Goal: Task Accomplishment & Management: Complete application form

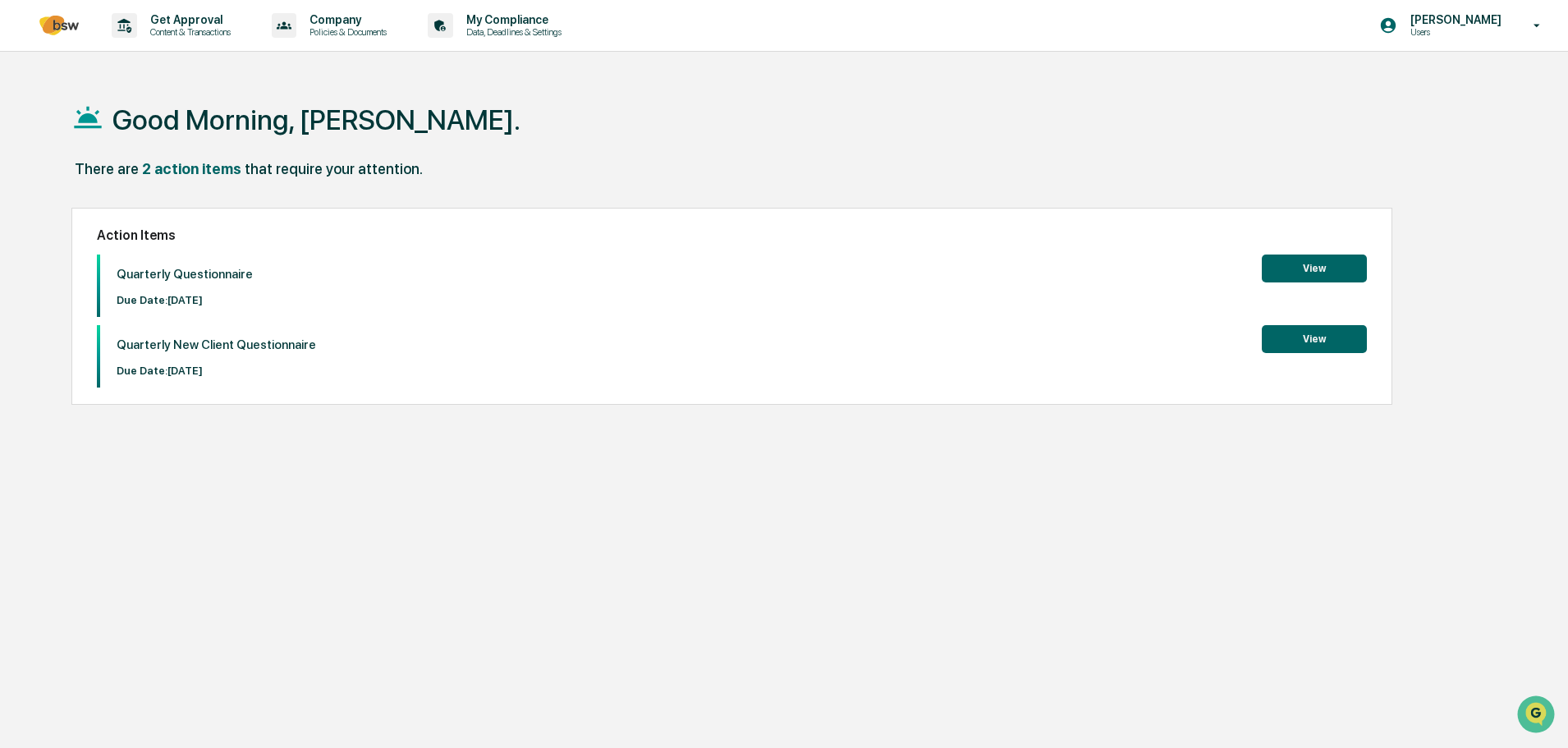
click at [1320, 263] on button "View" at bounding box center [1314, 269] width 105 height 28
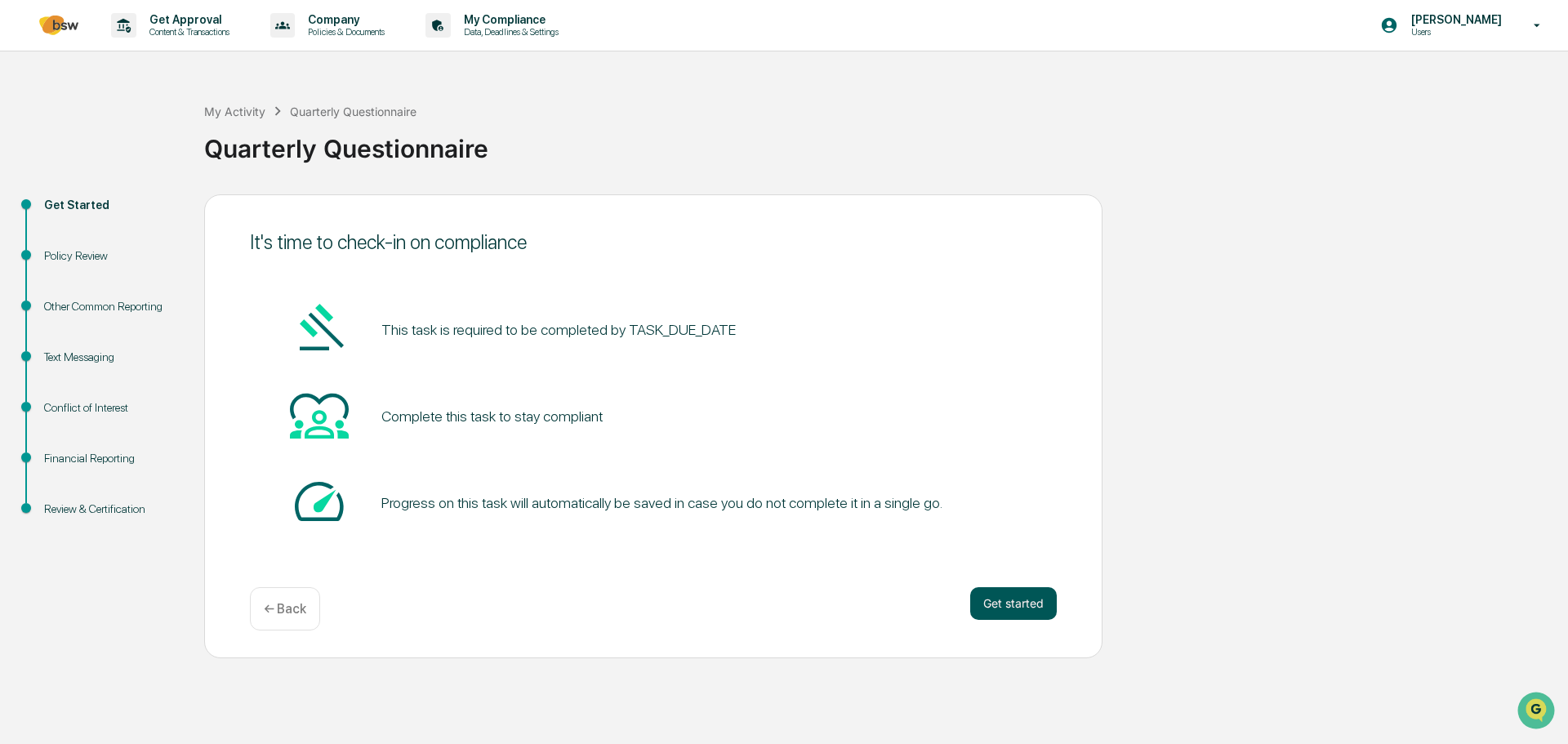
click at [1019, 612] on button "Get started" at bounding box center [1013, 603] width 86 height 33
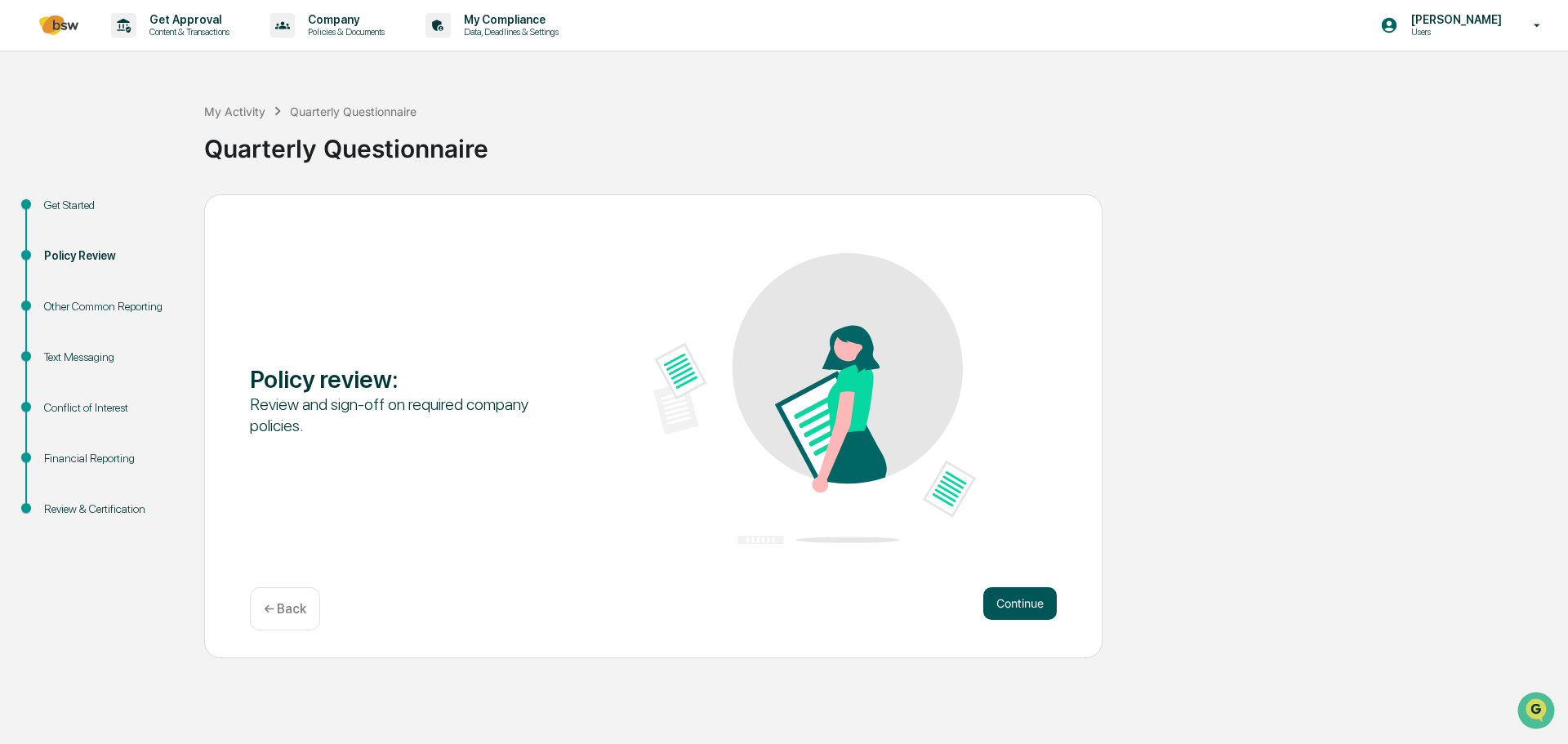
click at [1018, 600] on button "Continue" at bounding box center [1019, 603] width 73 height 33
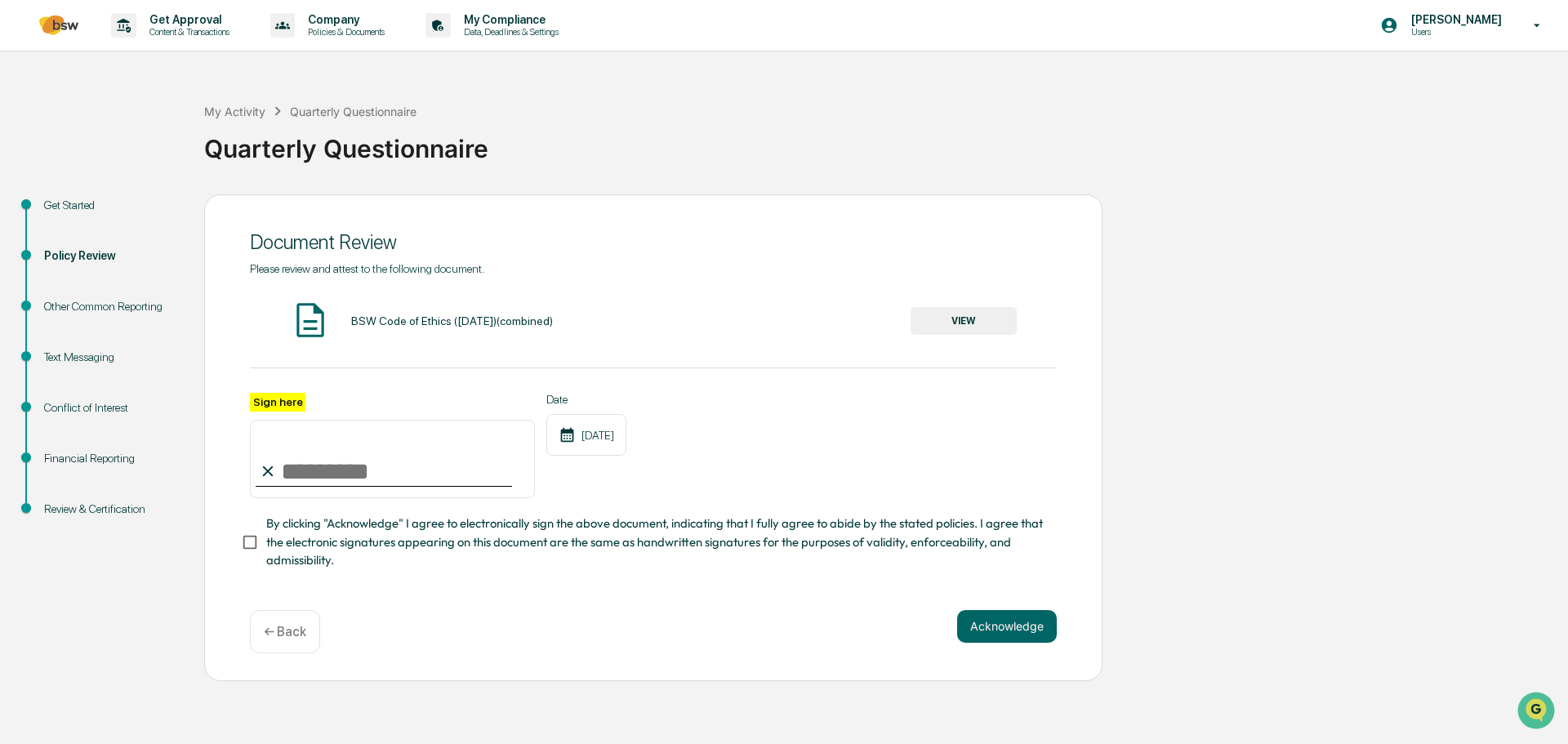
click at [951, 323] on button "VIEW" at bounding box center [963, 321] width 106 height 28
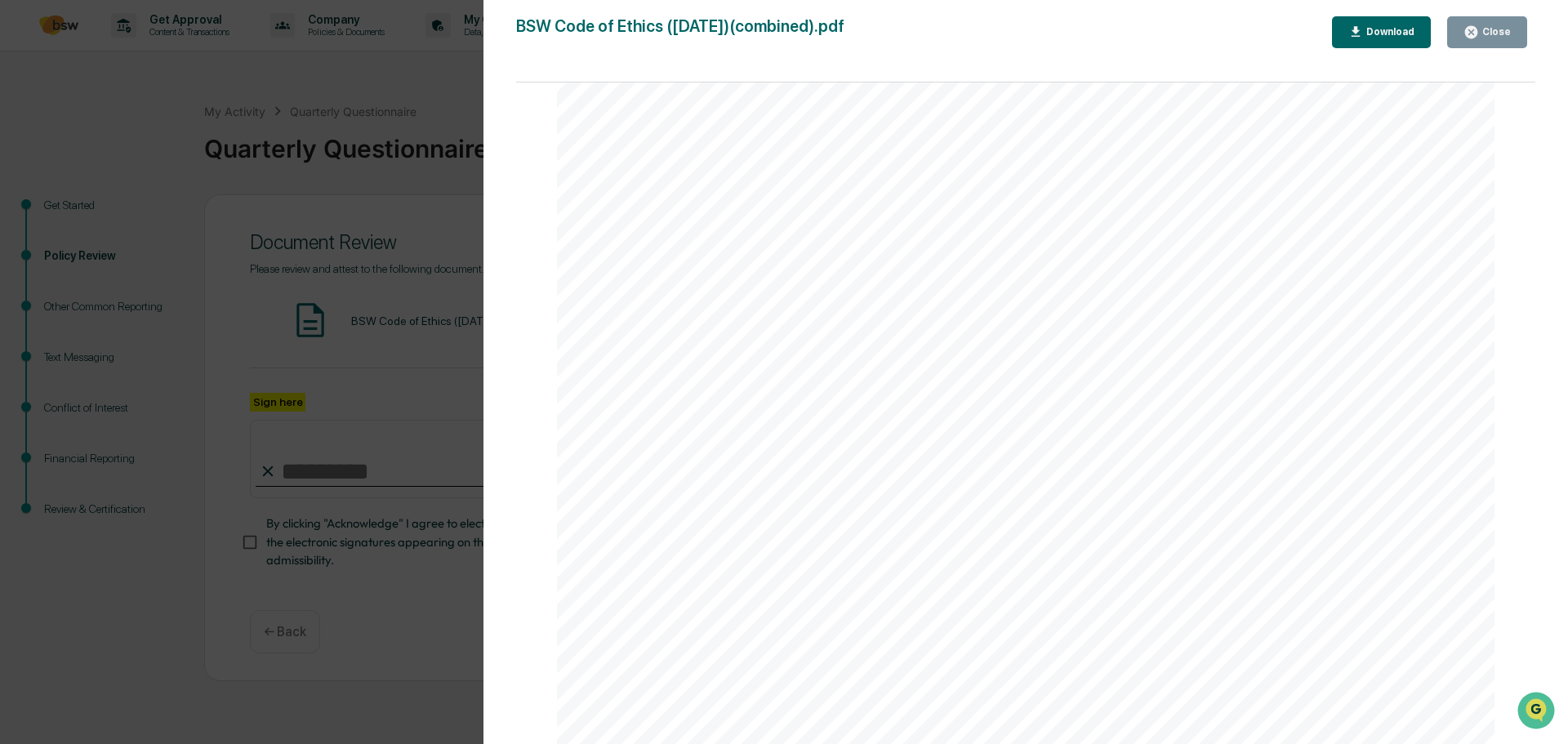
scroll to position [8654, 0]
click at [1494, 41] on button "Close" at bounding box center [1487, 32] width 80 height 32
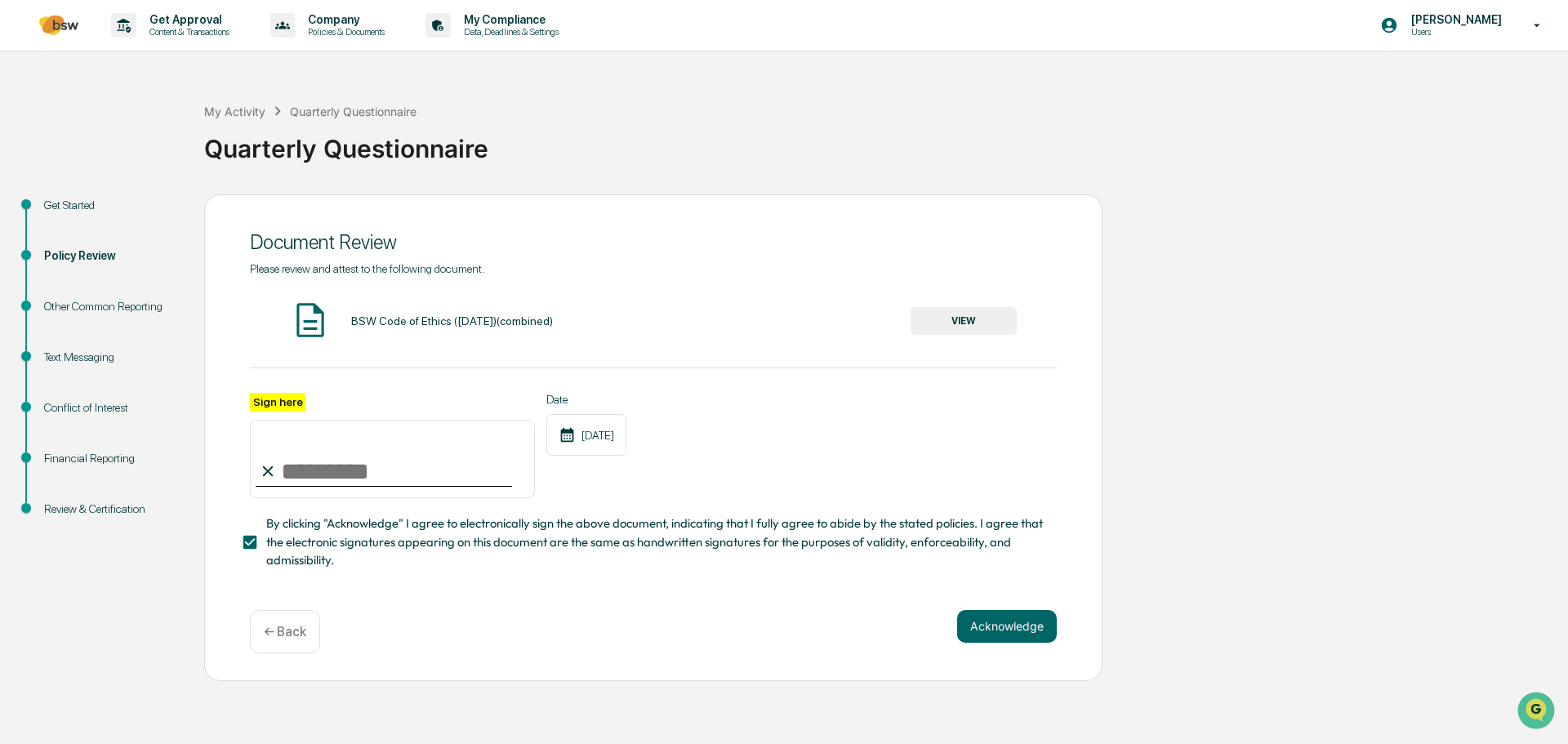
click at [321, 476] on input "Sign here" at bounding box center [392, 459] width 285 height 78
type input "**********"
click at [1007, 629] on button "Acknowledge" at bounding box center [1007, 626] width 100 height 33
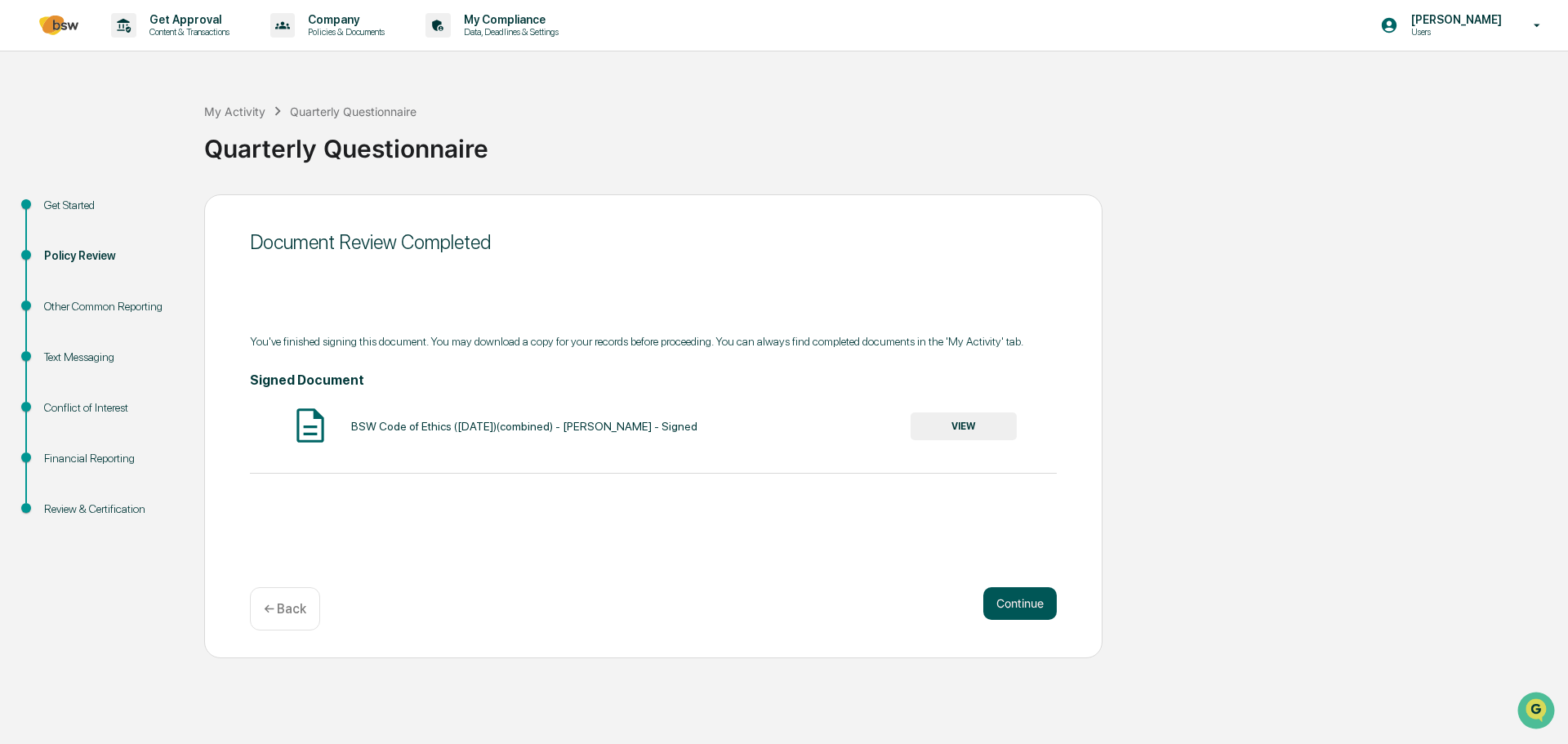
click at [1014, 616] on button "Continue" at bounding box center [1019, 603] width 73 height 33
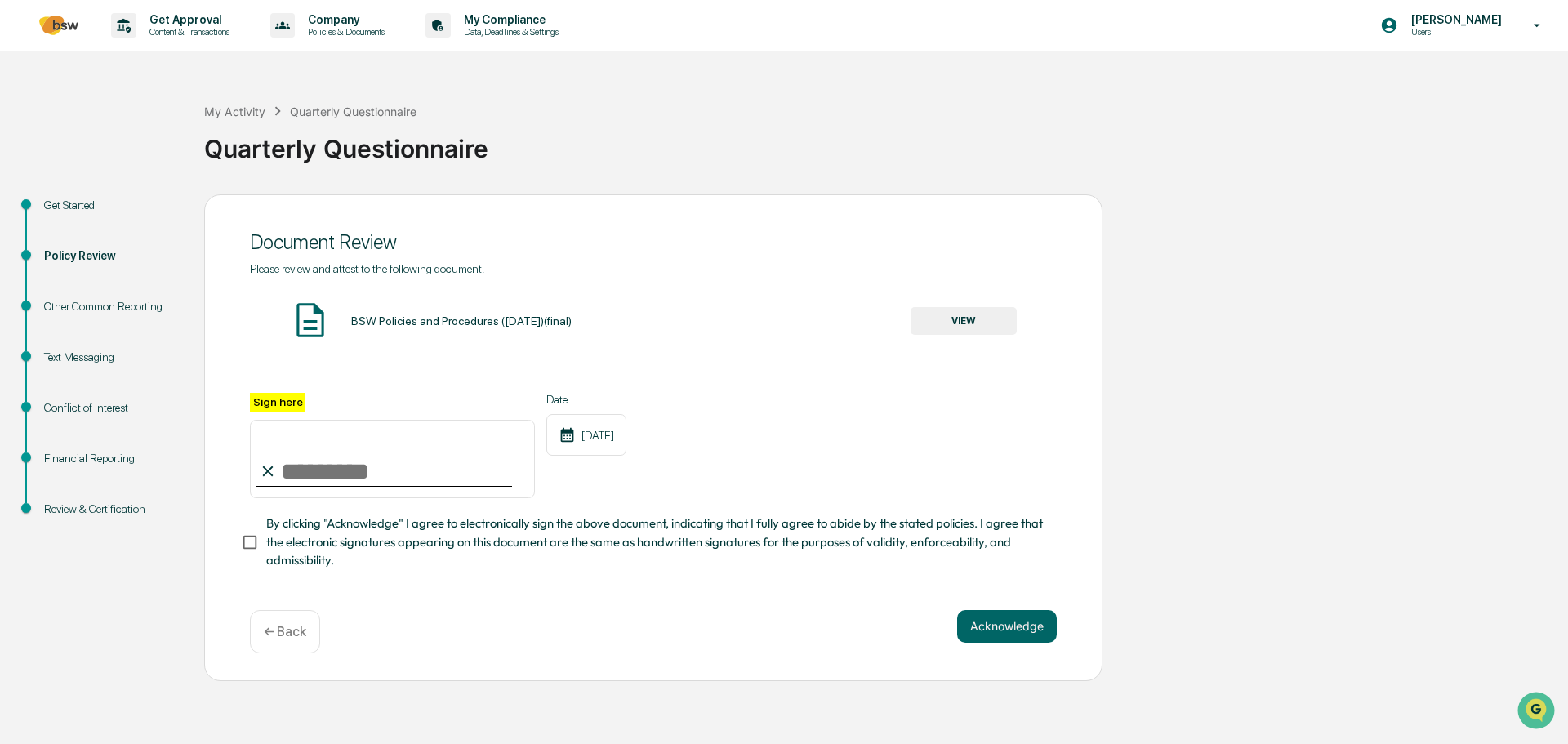
click at [952, 321] on button "VIEW" at bounding box center [963, 321] width 106 height 28
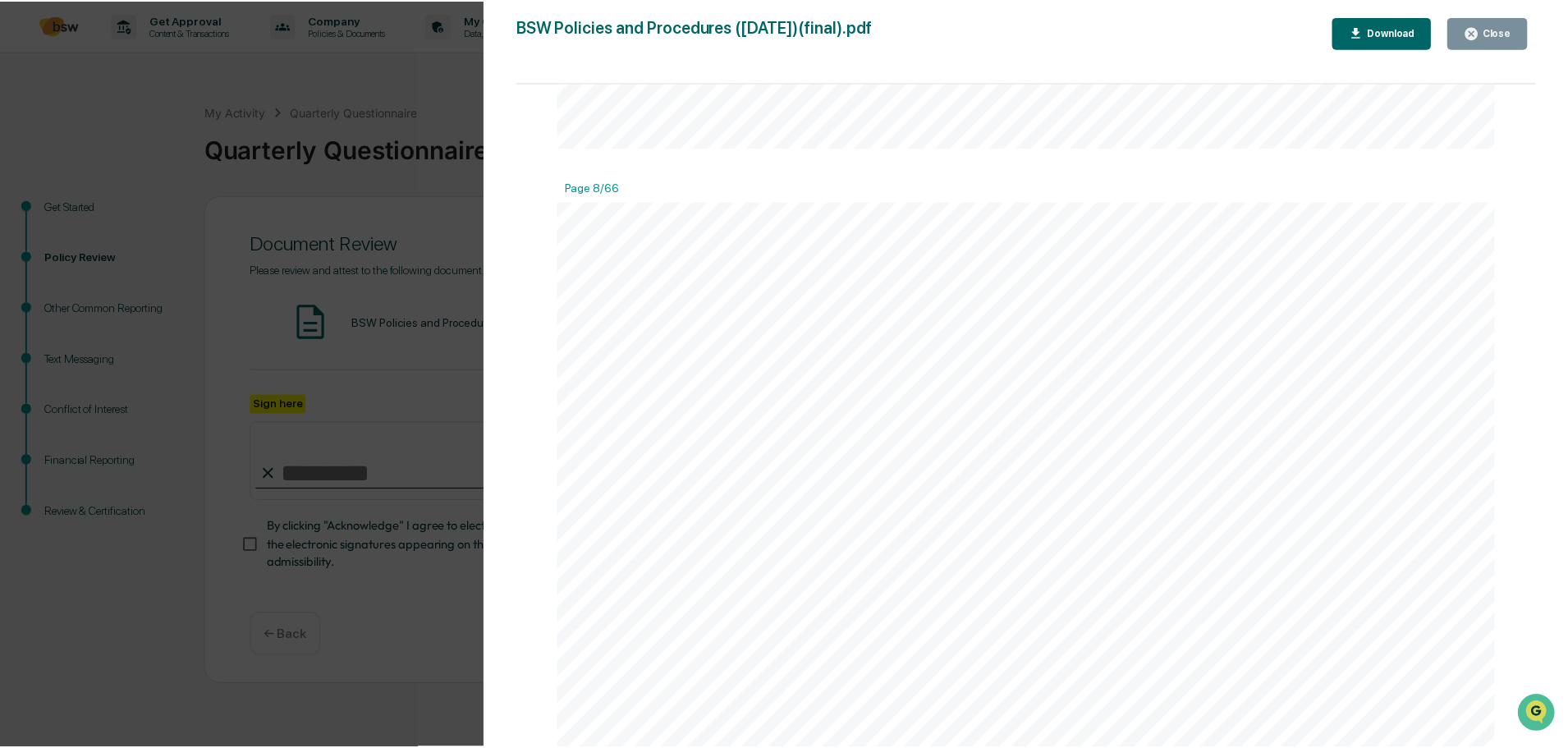
scroll to position [9111, 0]
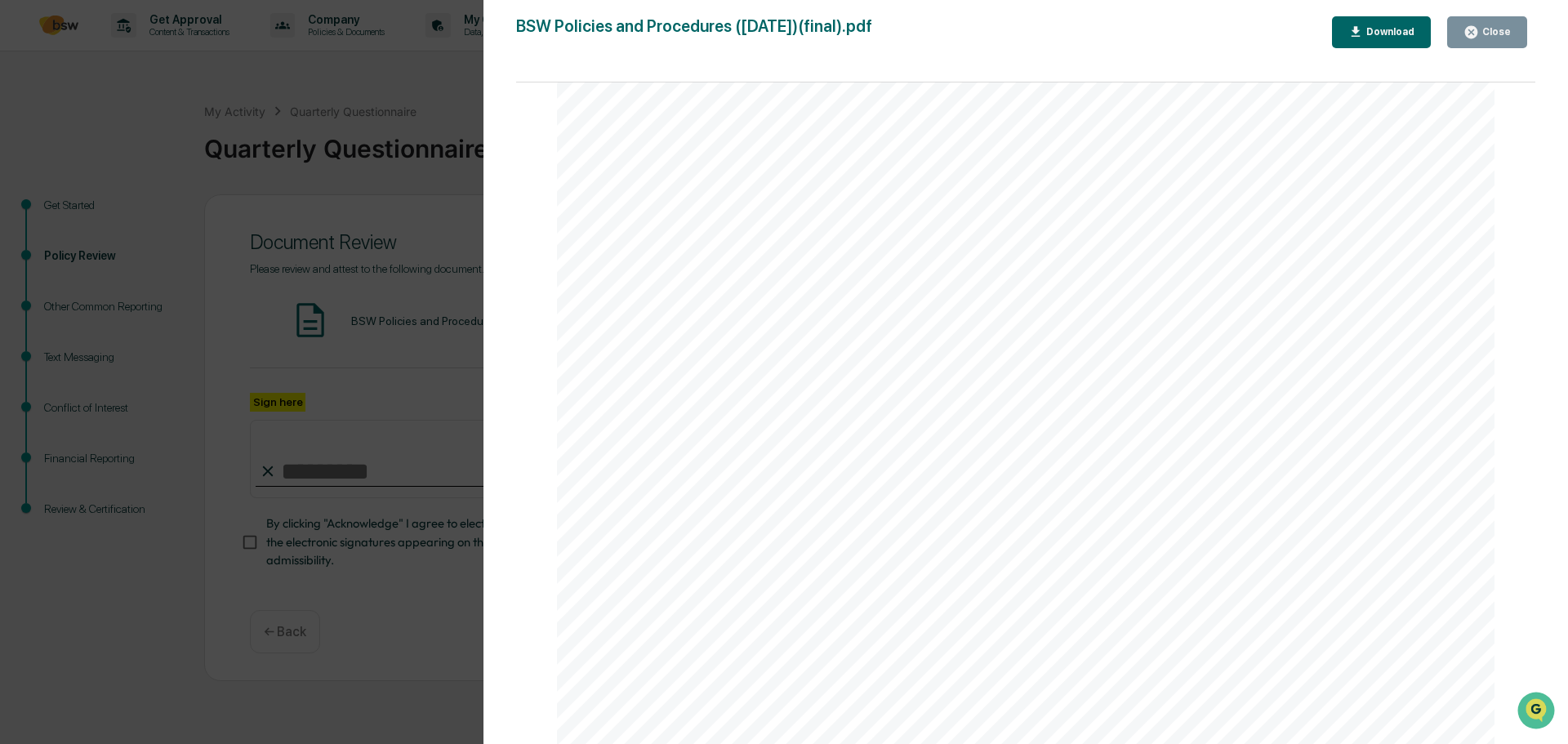
click at [1490, 35] on div "Close" at bounding box center [1495, 31] width 32 height 11
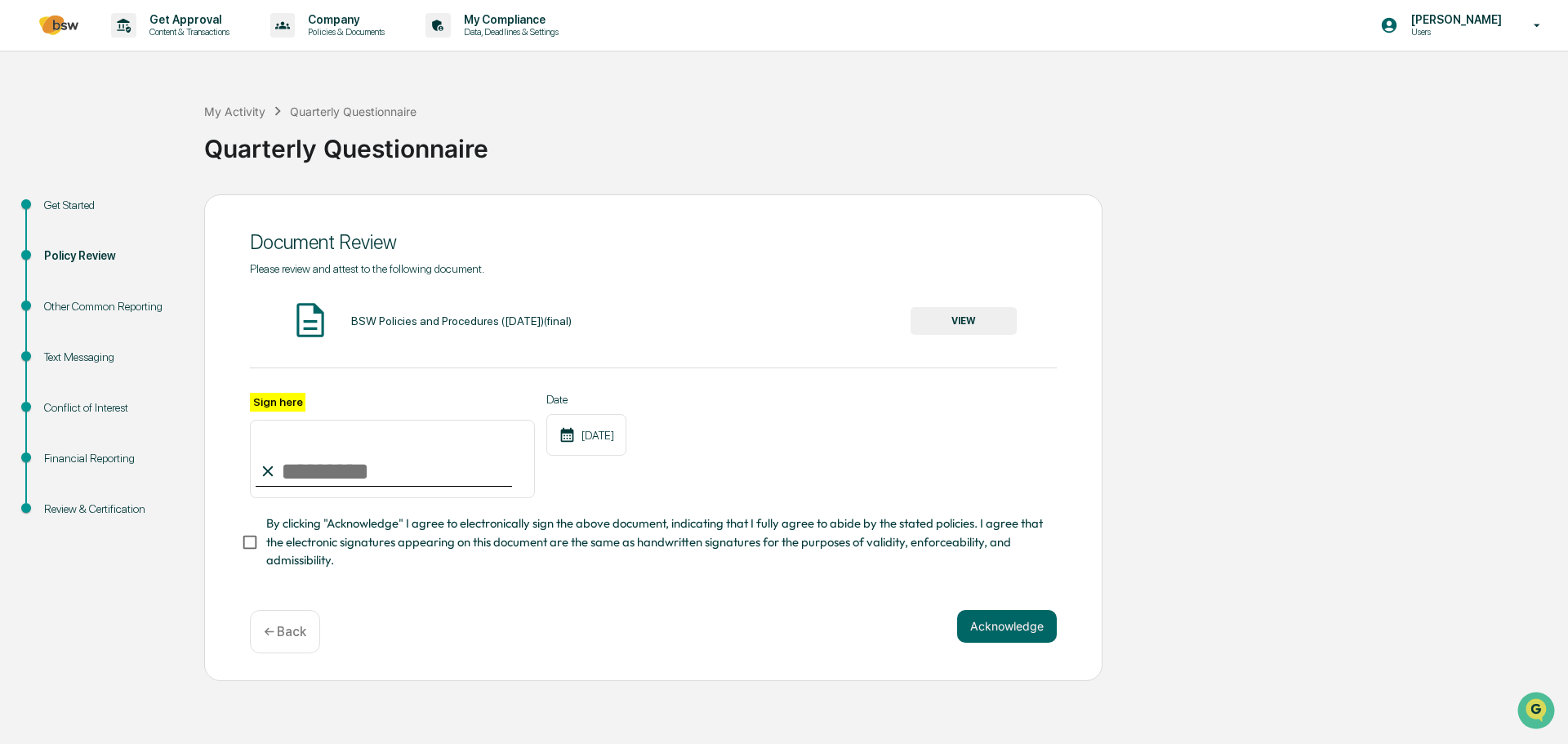
click at [294, 466] on input "Sign here" at bounding box center [392, 459] width 285 height 78
type input "**********"
click at [1038, 631] on button "Acknowledge" at bounding box center [1007, 626] width 100 height 33
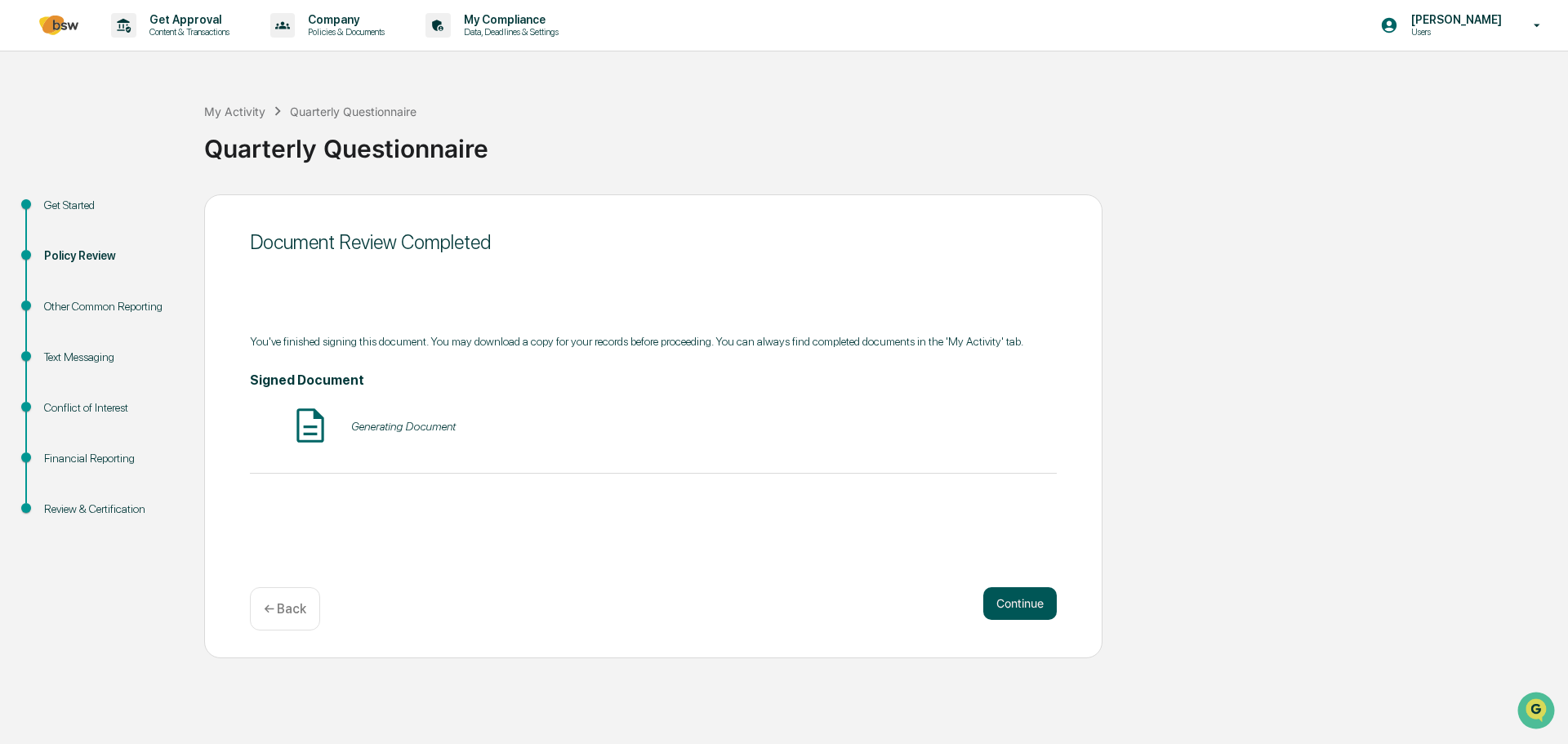
click at [1027, 597] on button "Continue" at bounding box center [1019, 603] width 73 height 33
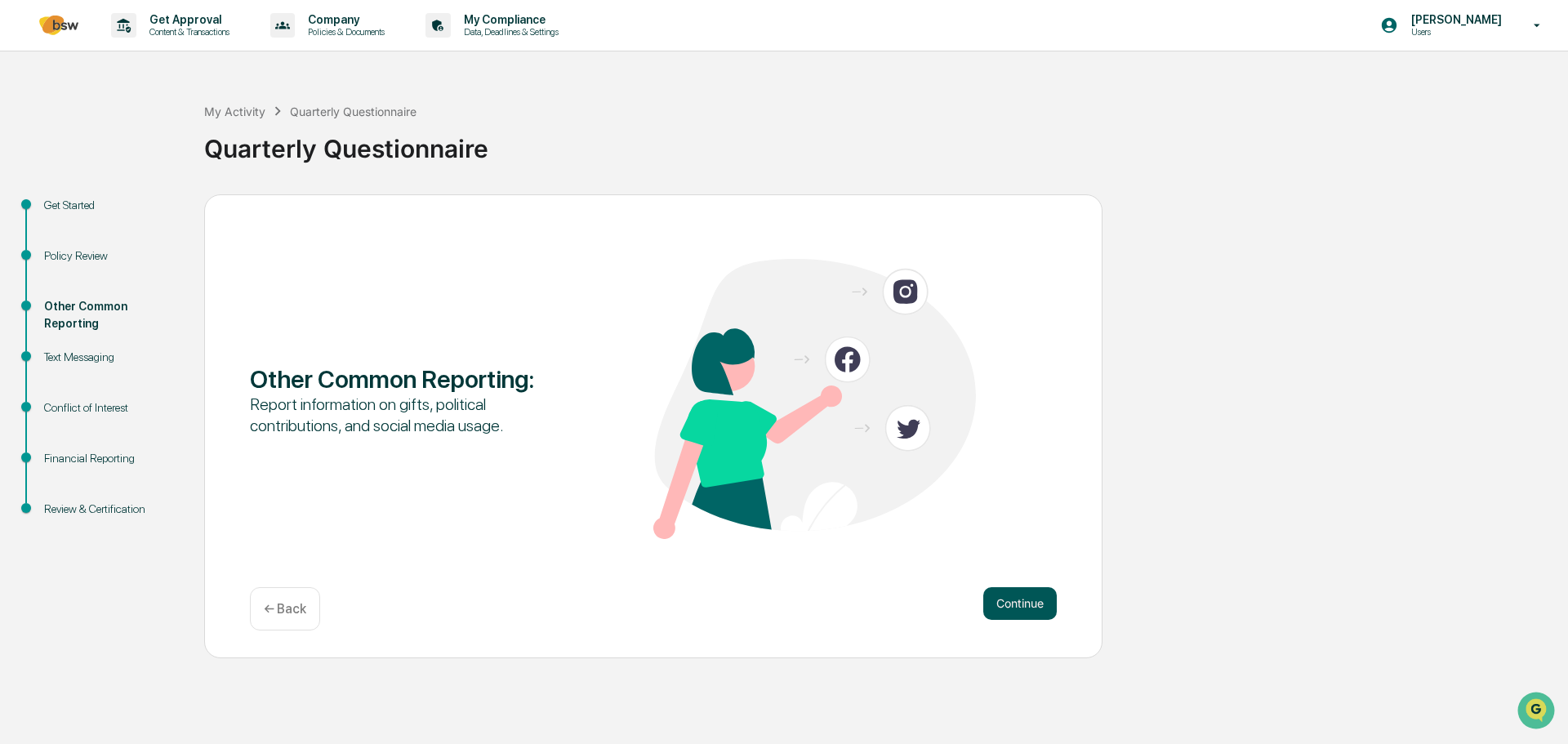
click at [1006, 602] on button "Continue" at bounding box center [1019, 603] width 73 height 33
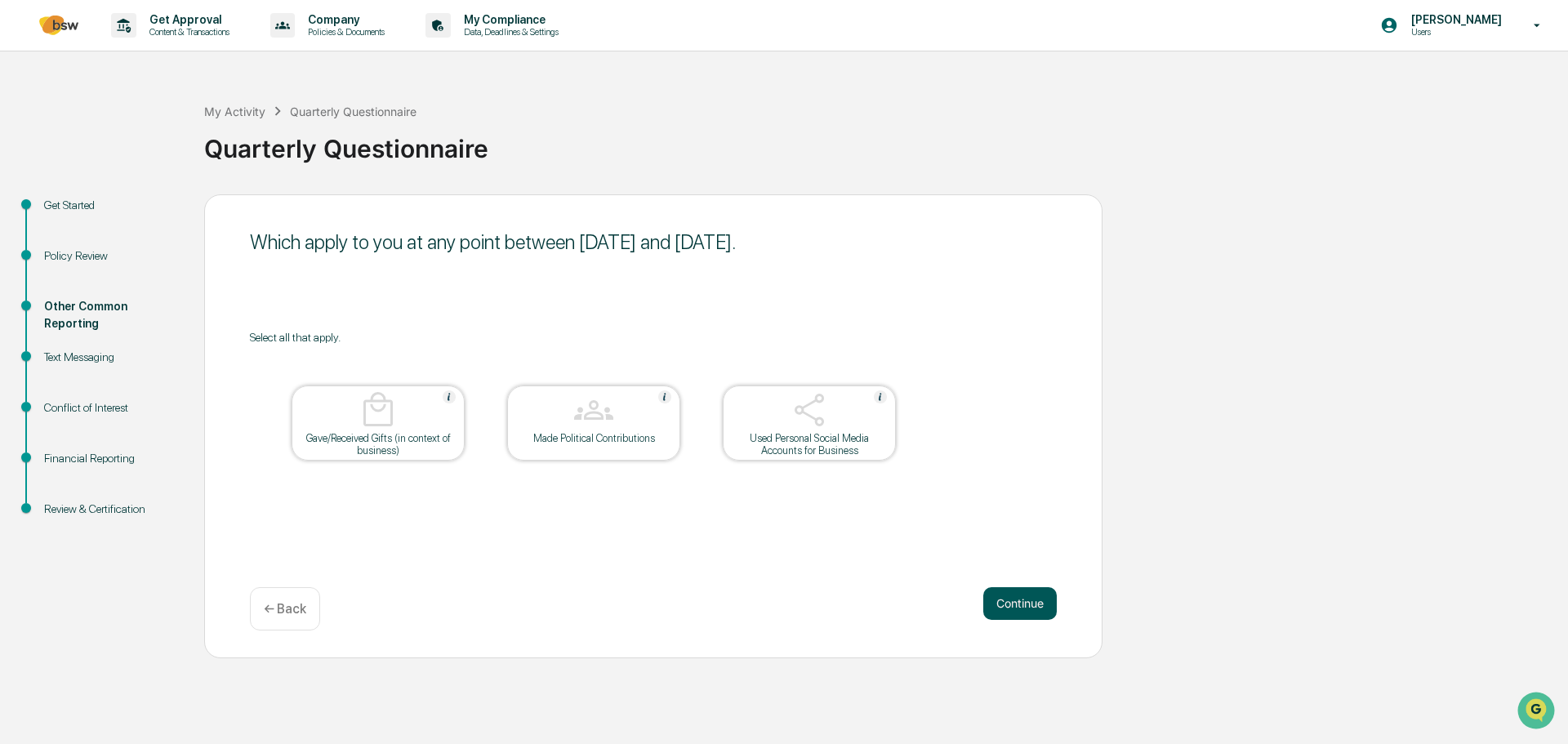
click at [1001, 604] on button "Continue" at bounding box center [1019, 603] width 73 height 33
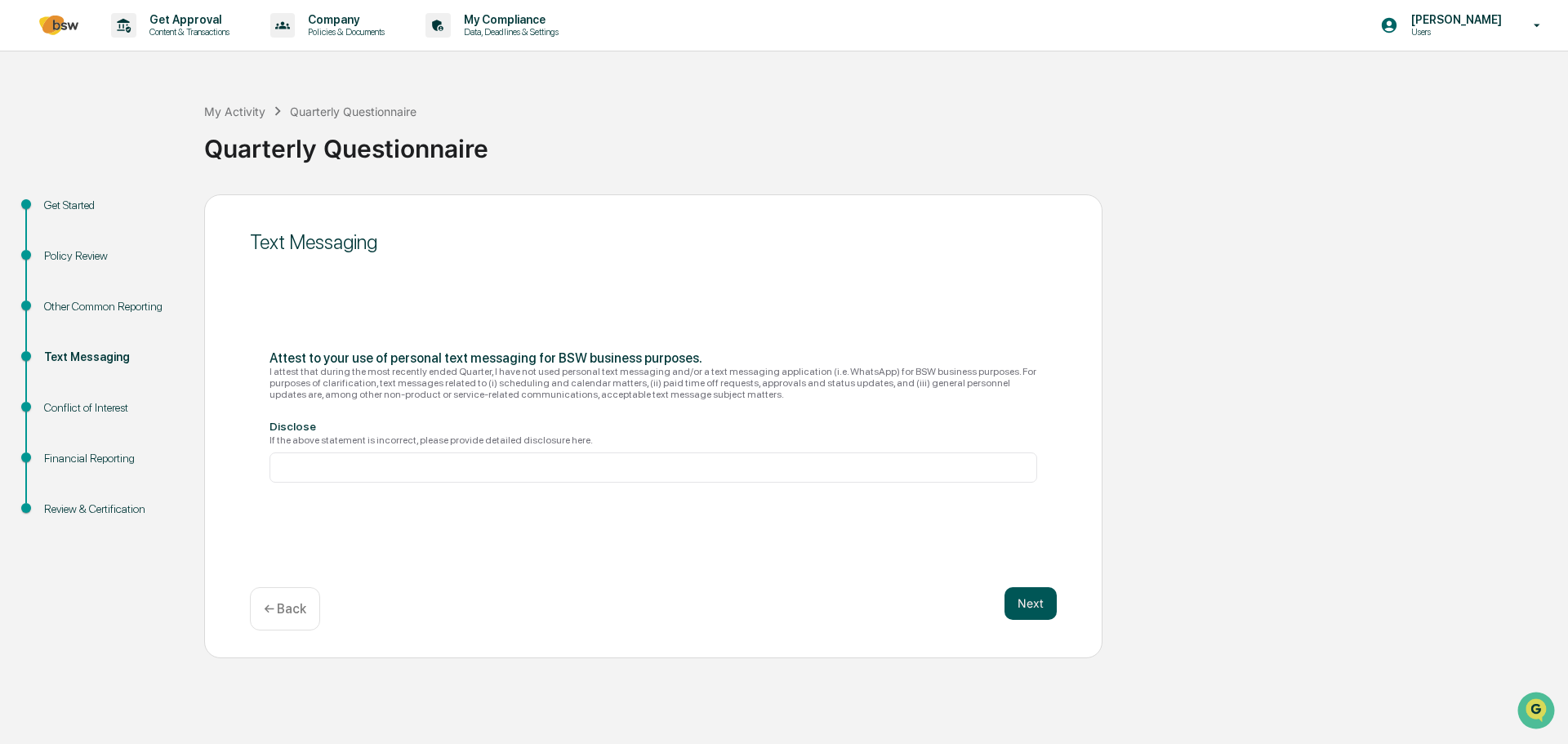
click at [1027, 604] on button "Next" at bounding box center [1031, 603] width 53 height 33
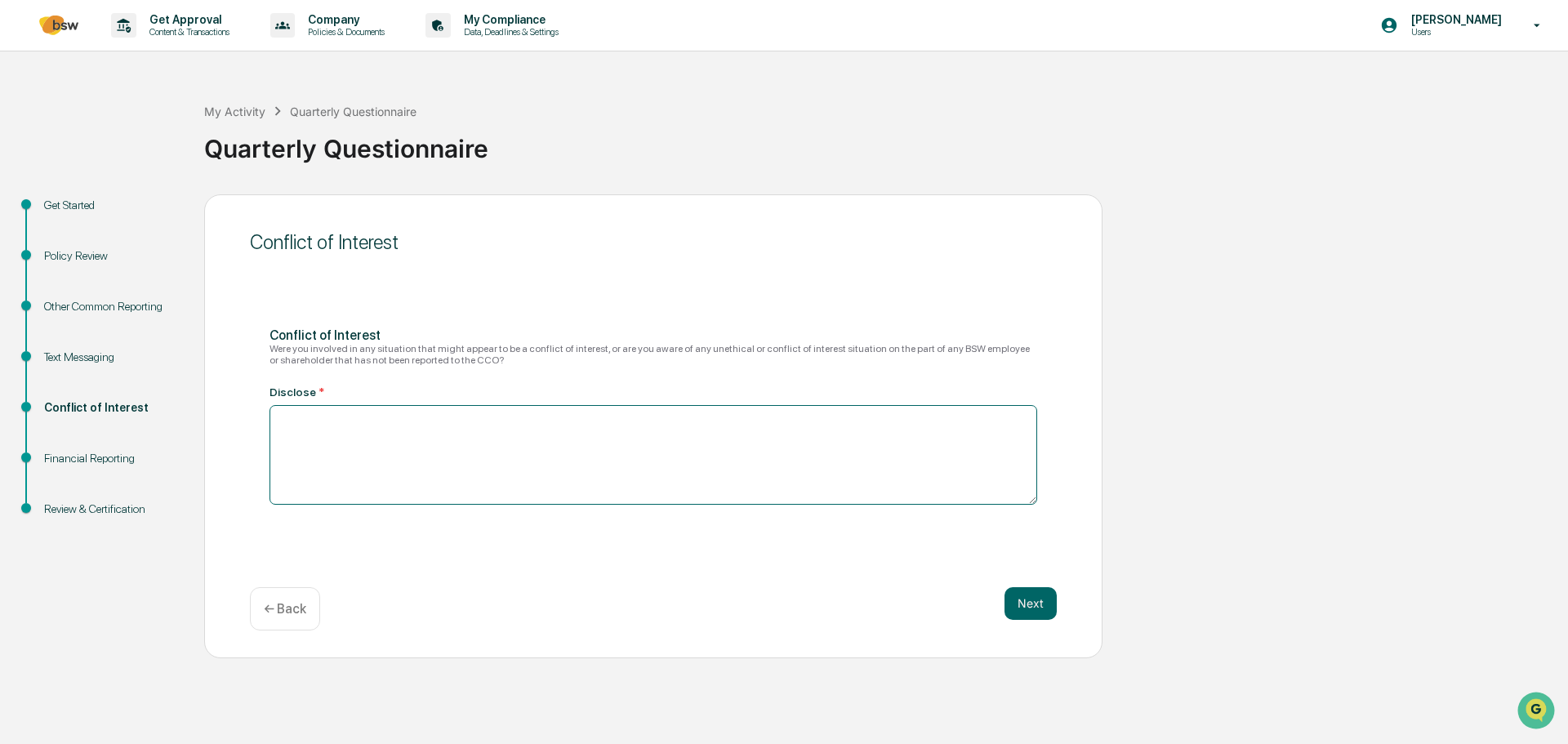
click at [365, 433] on textarea at bounding box center [654, 455] width 768 height 100
type textarea "**"
click at [1035, 605] on button "Next" at bounding box center [1031, 603] width 53 height 33
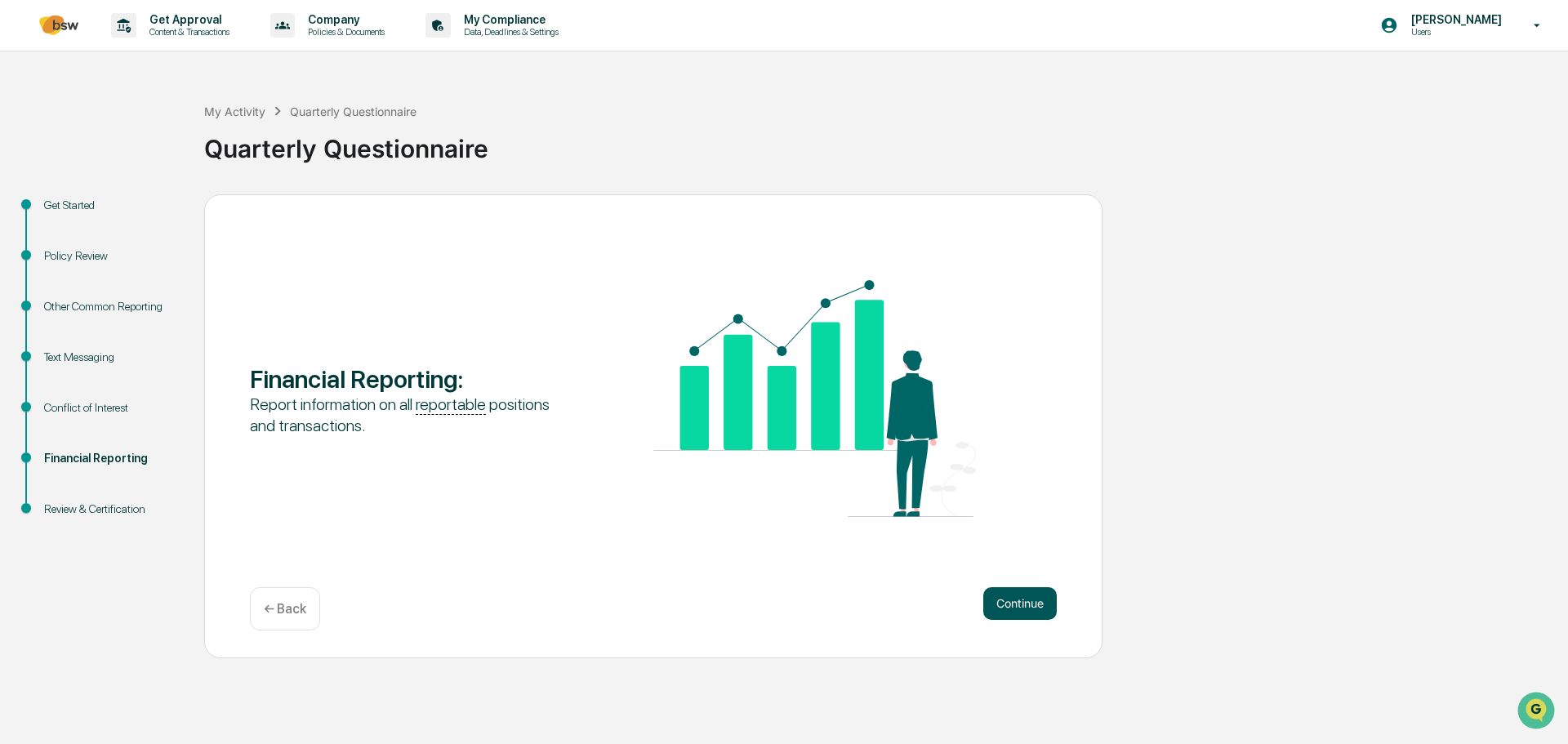
click at [1022, 607] on button "Continue" at bounding box center [1019, 603] width 73 height 33
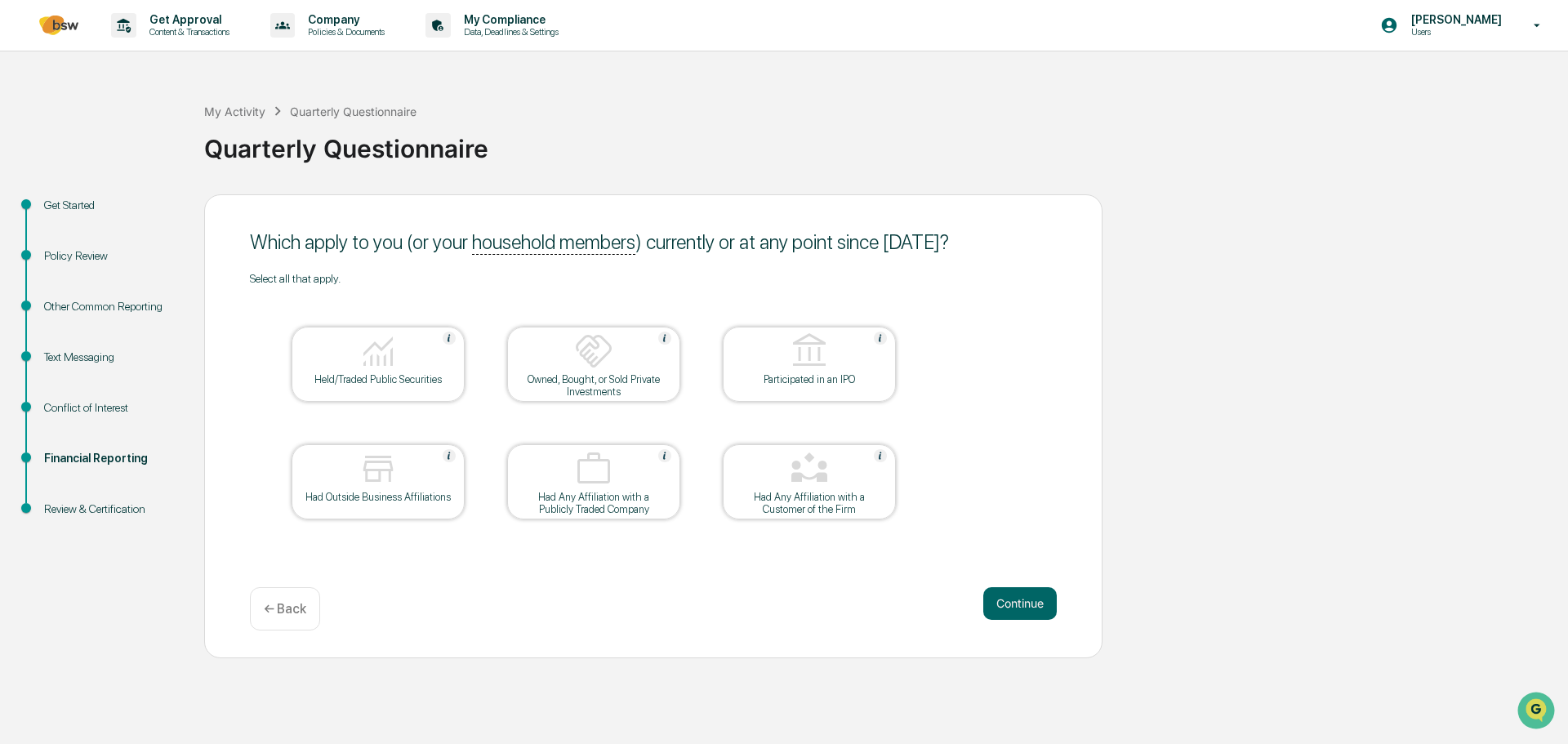
click at [380, 357] on img at bounding box center [378, 350] width 39 height 39
click at [1035, 609] on button "Continue" at bounding box center [1019, 603] width 73 height 33
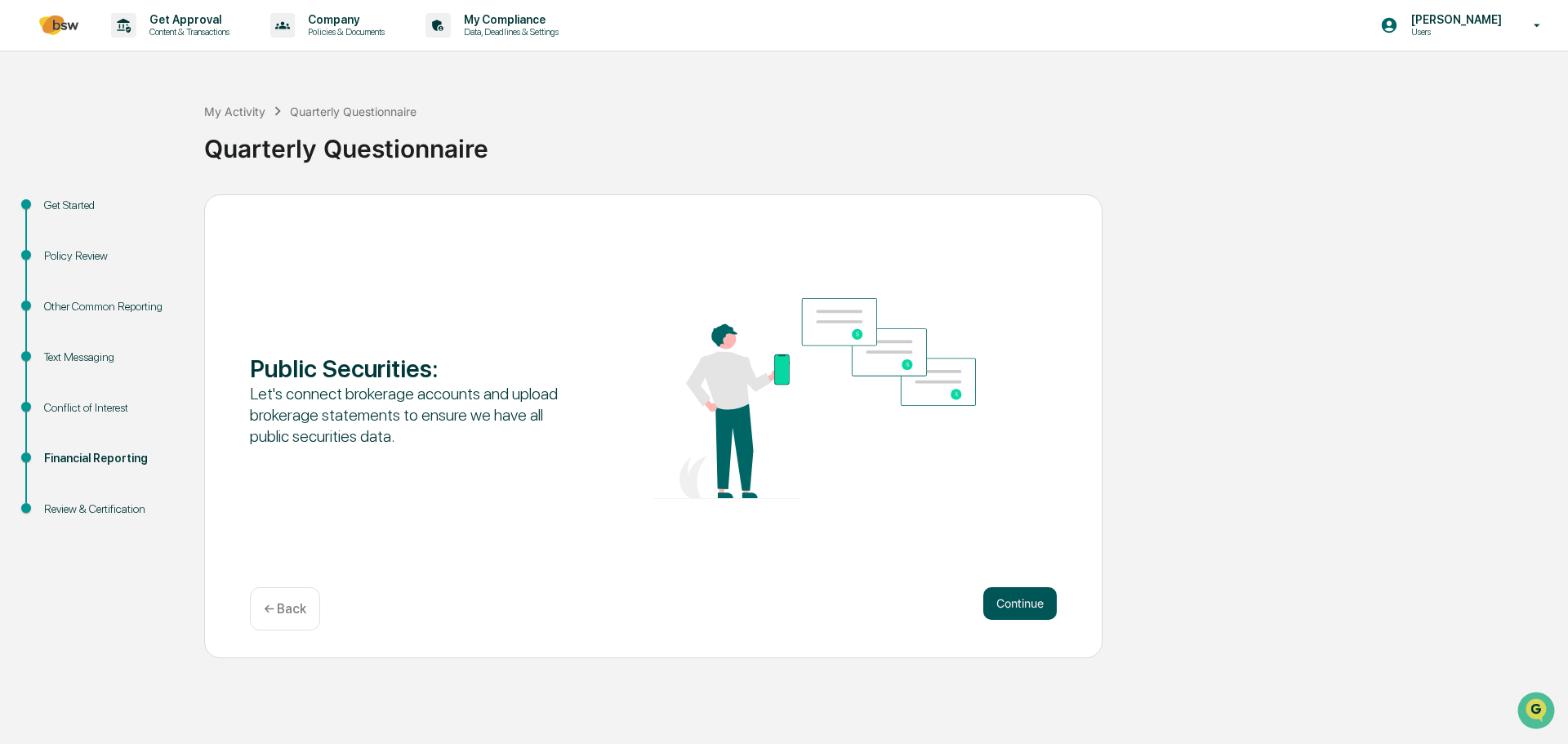
click at [1012, 600] on button "Continue" at bounding box center [1019, 603] width 73 height 33
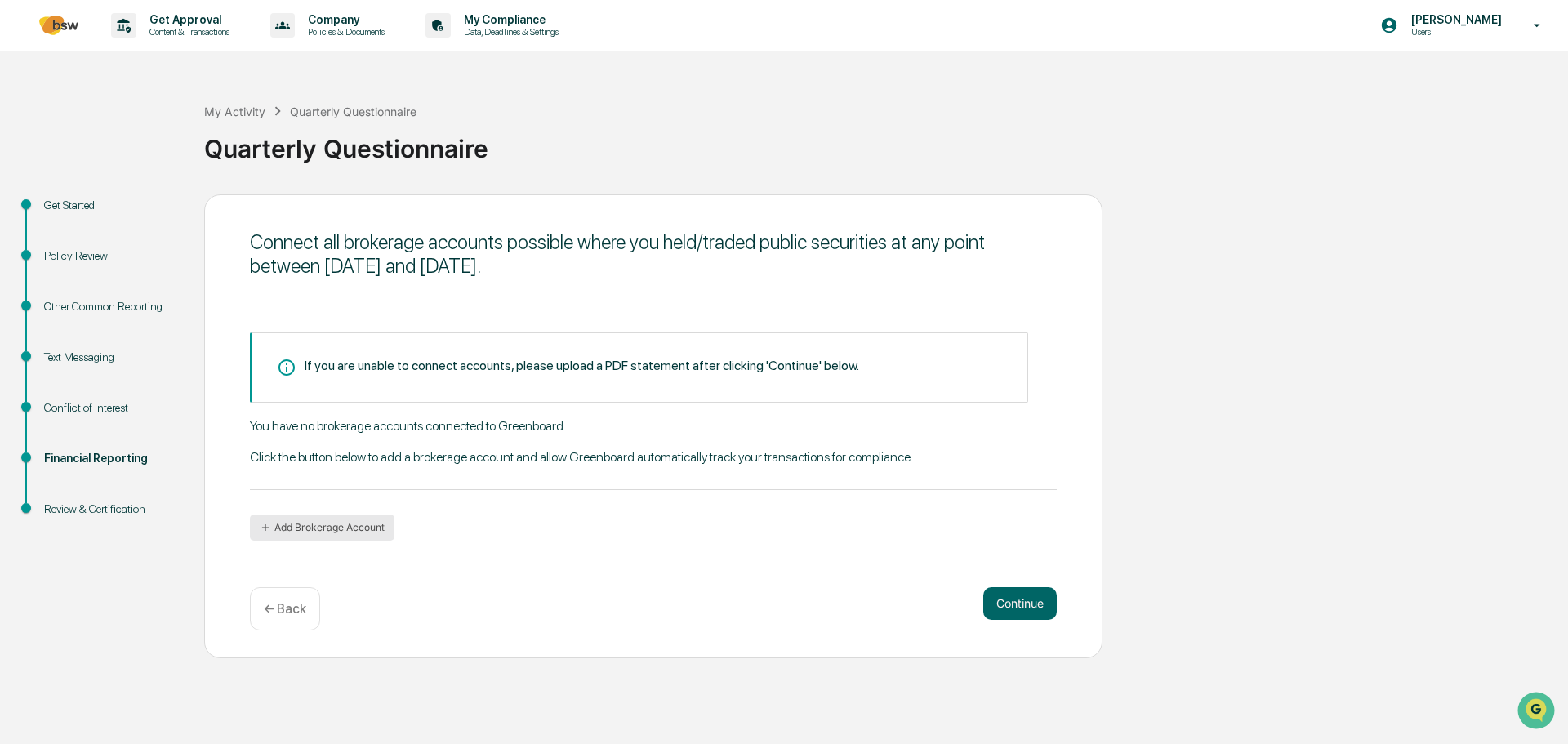
click at [347, 528] on button "Add Brokerage Account" at bounding box center [323, 528] width 145 height 26
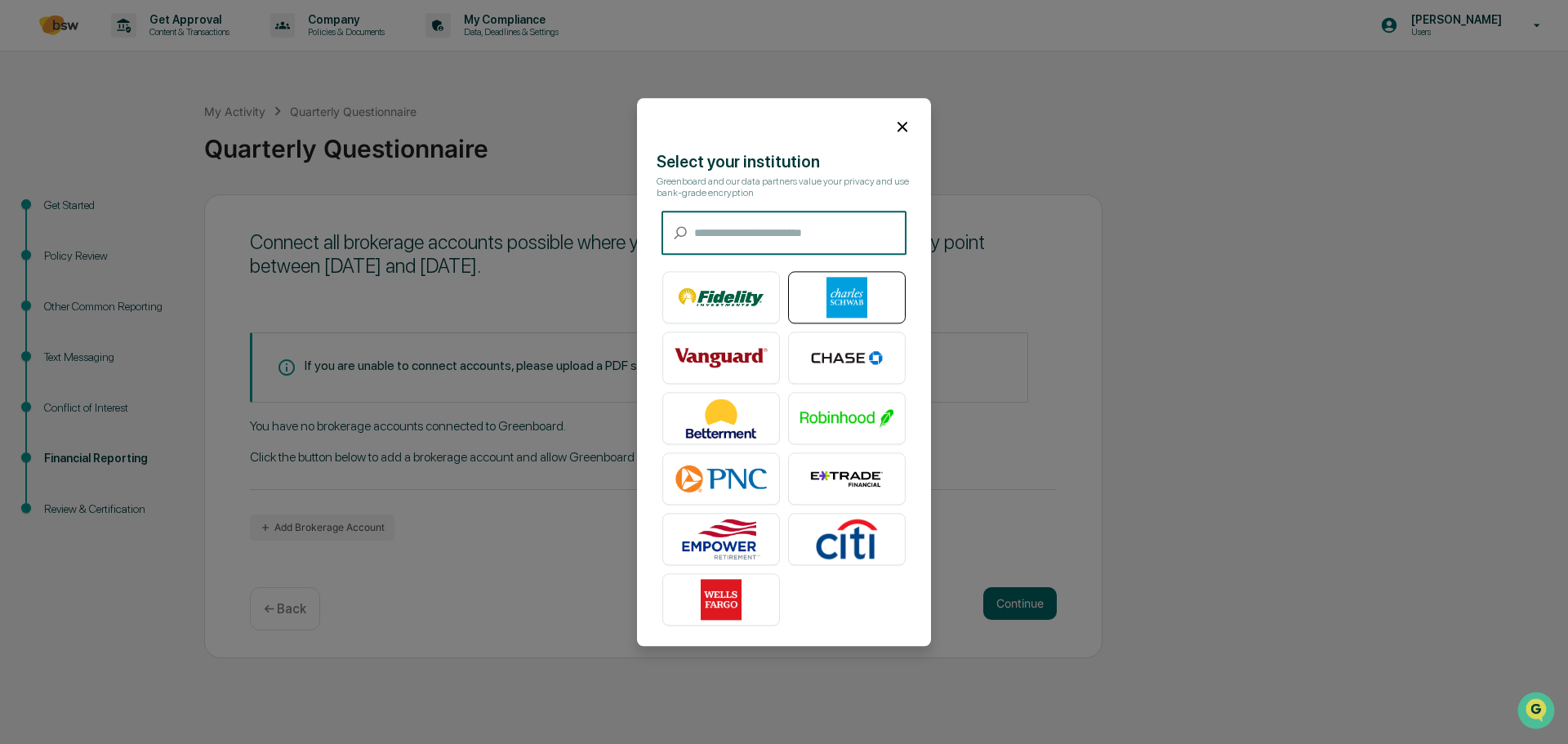
click at [847, 284] on img at bounding box center [847, 297] width 93 height 41
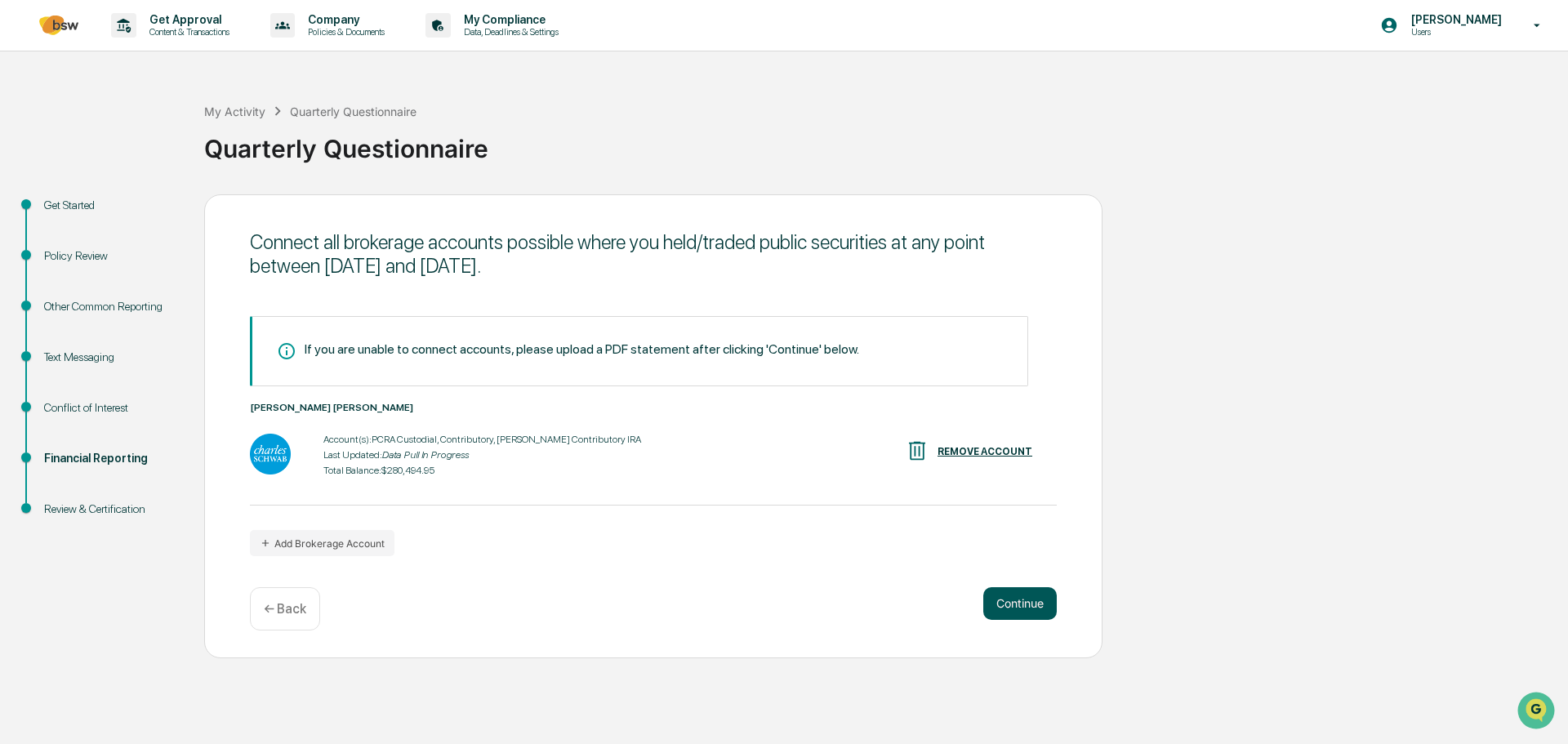
click at [1033, 597] on button "Continue" at bounding box center [1019, 603] width 73 height 33
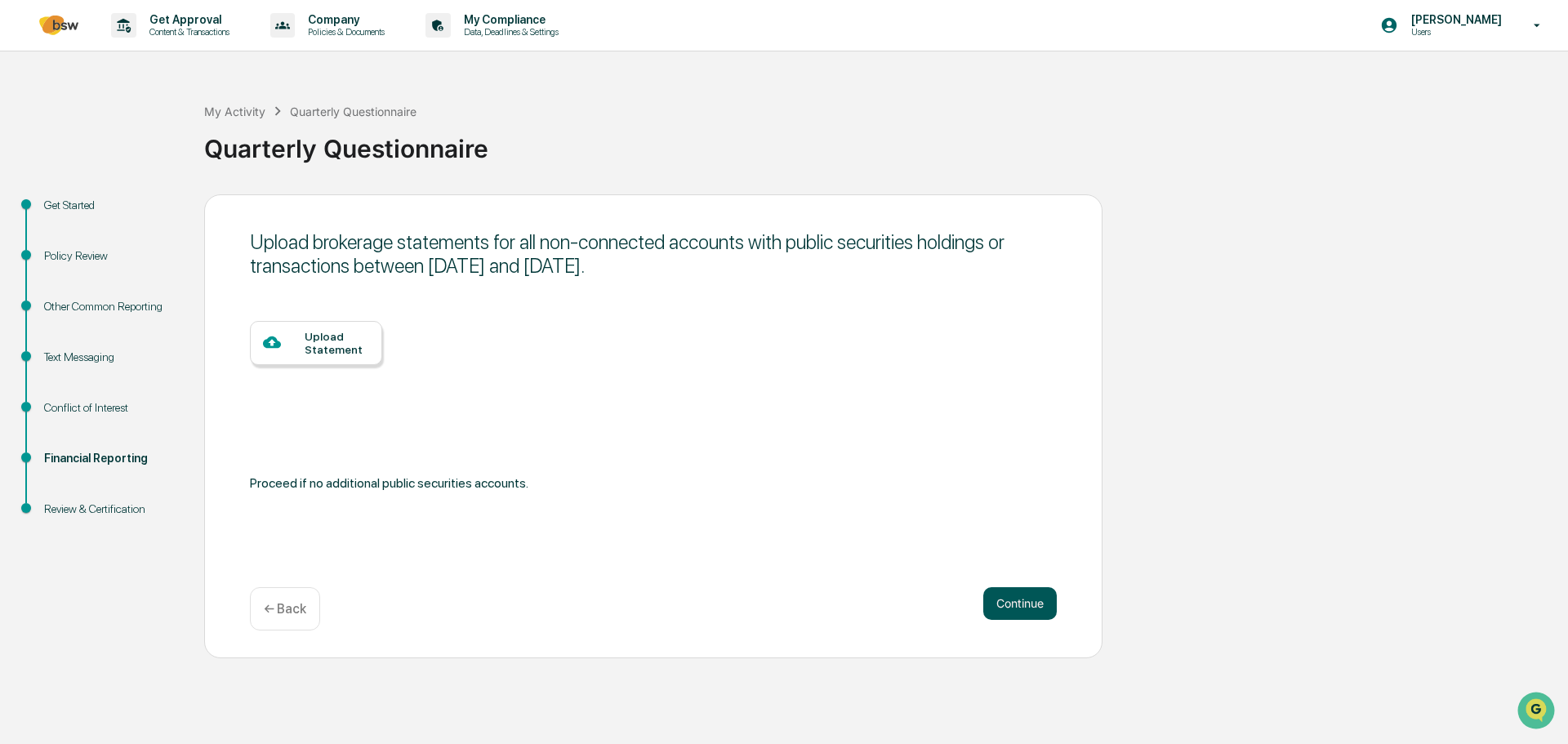
click at [1038, 612] on button "Continue" at bounding box center [1019, 603] width 73 height 33
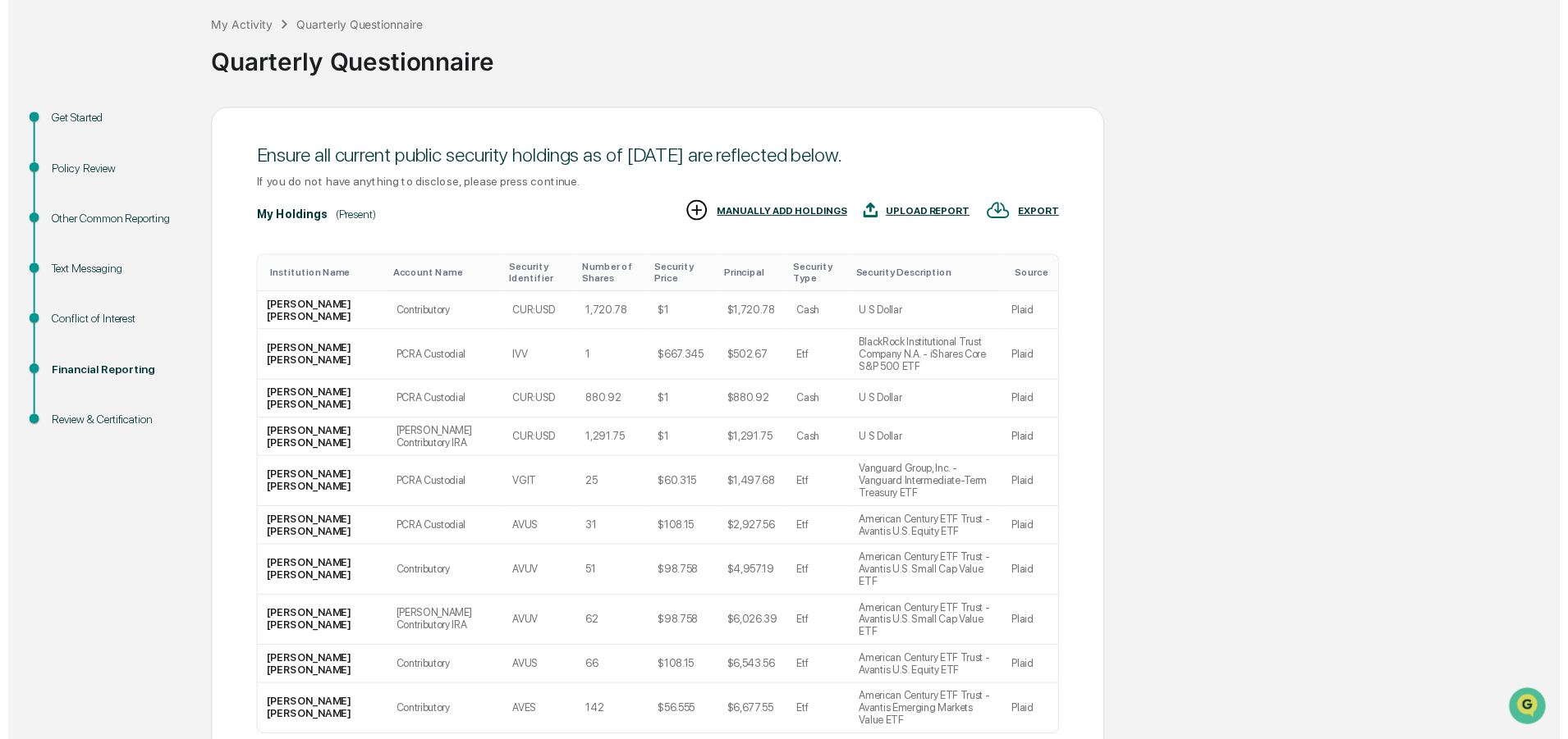
scroll to position [163, 0]
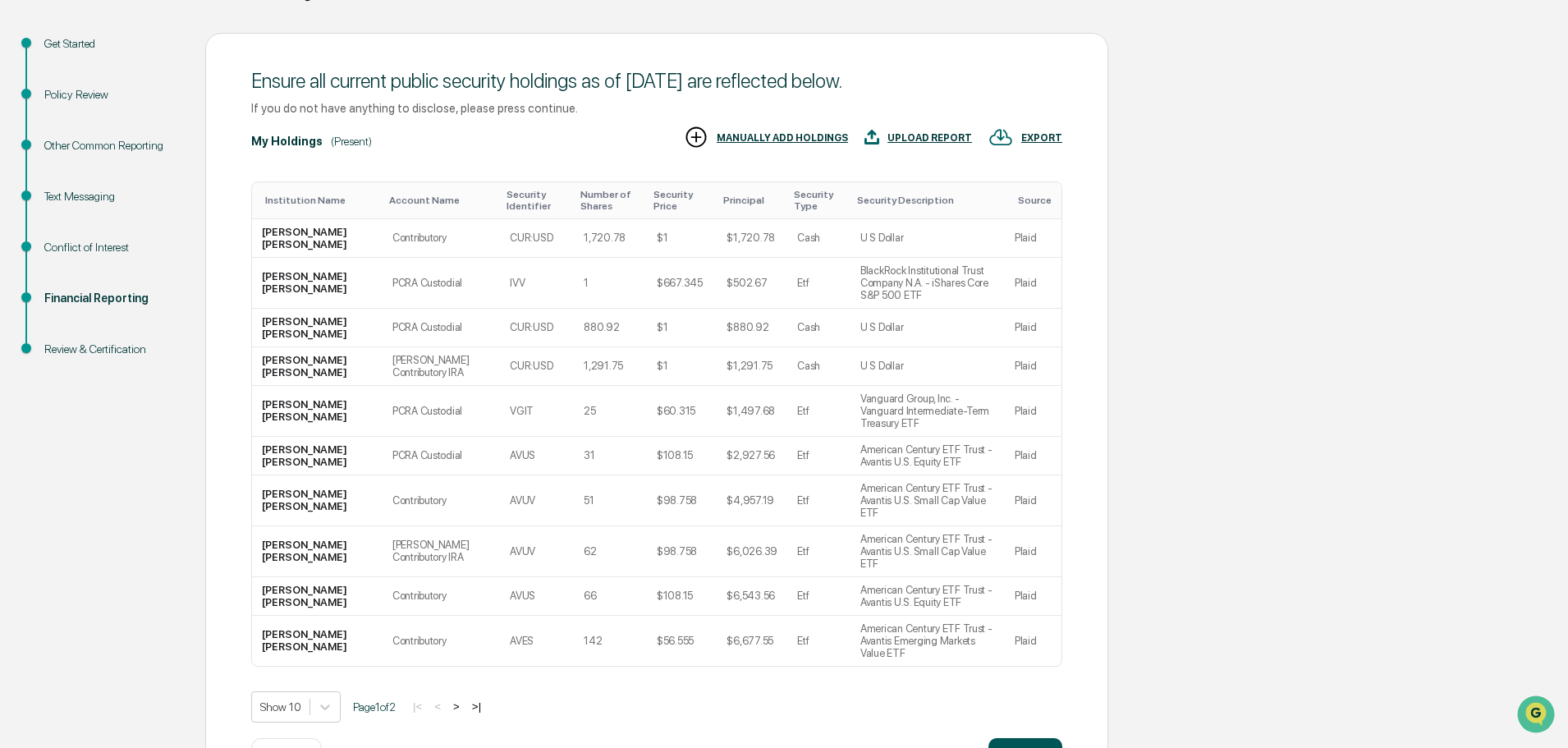
click at [1013, 738] on button "Continue" at bounding box center [1025, 754] width 74 height 33
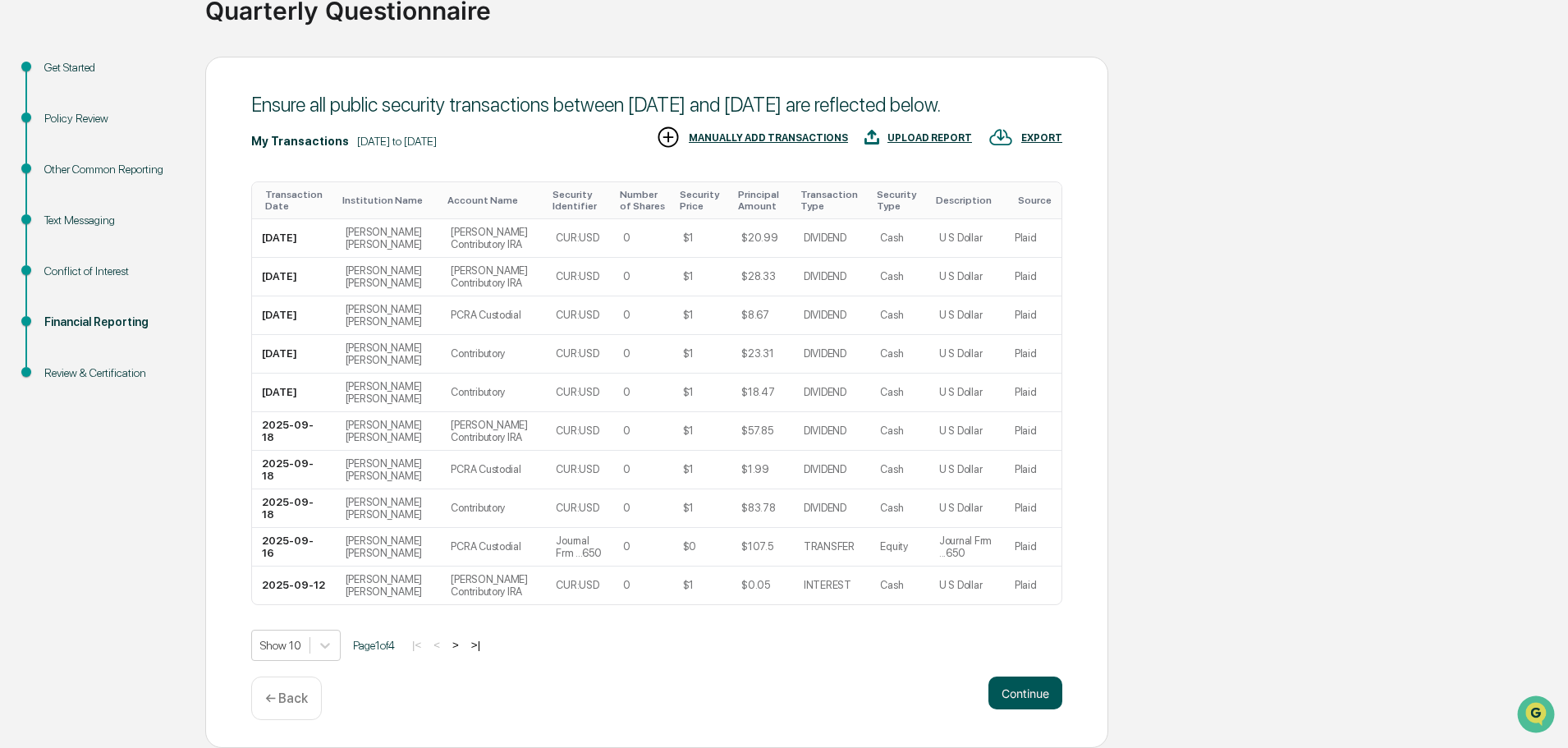
click at [1028, 696] on button "Continue" at bounding box center [1025, 693] width 74 height 33
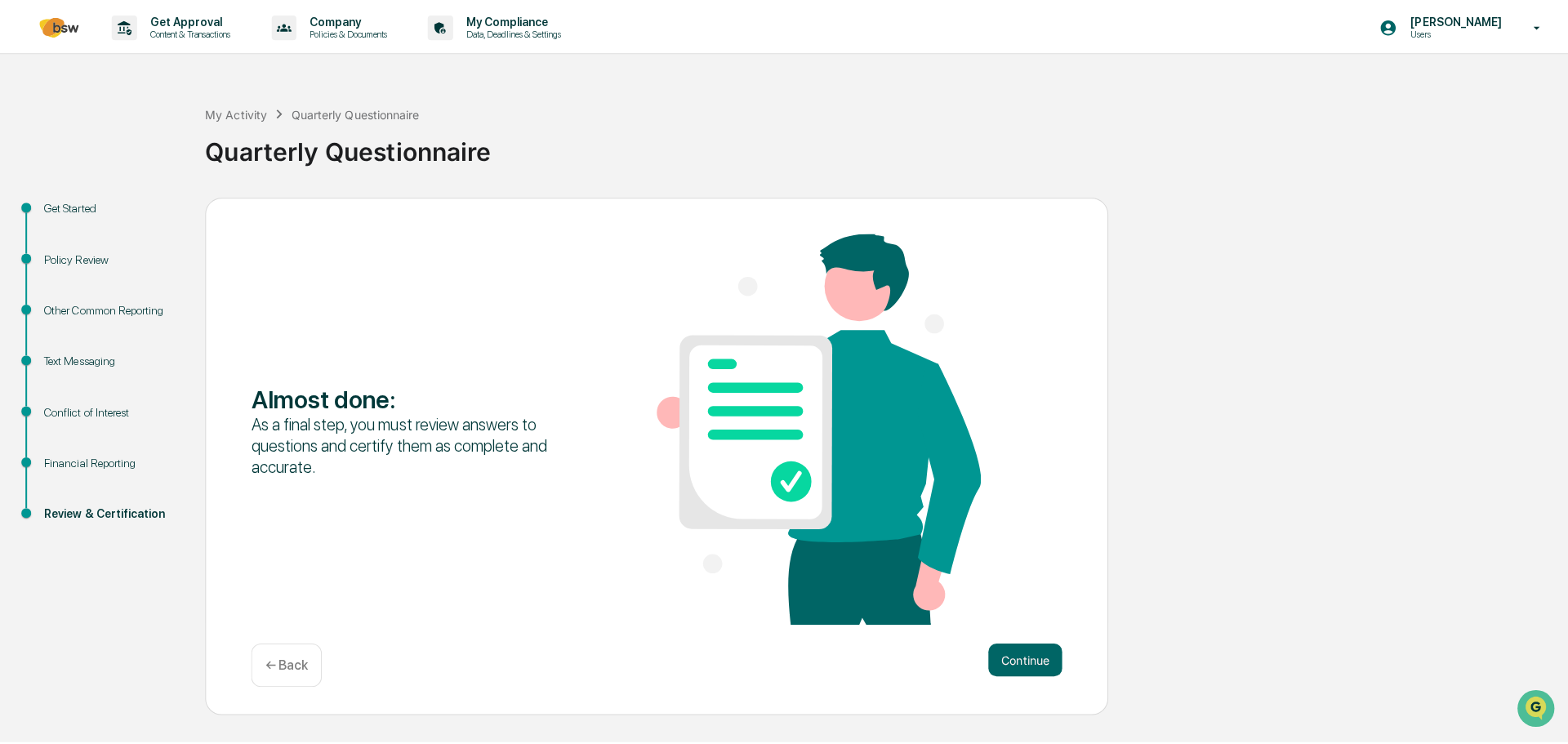
scroll to position [0, 0]
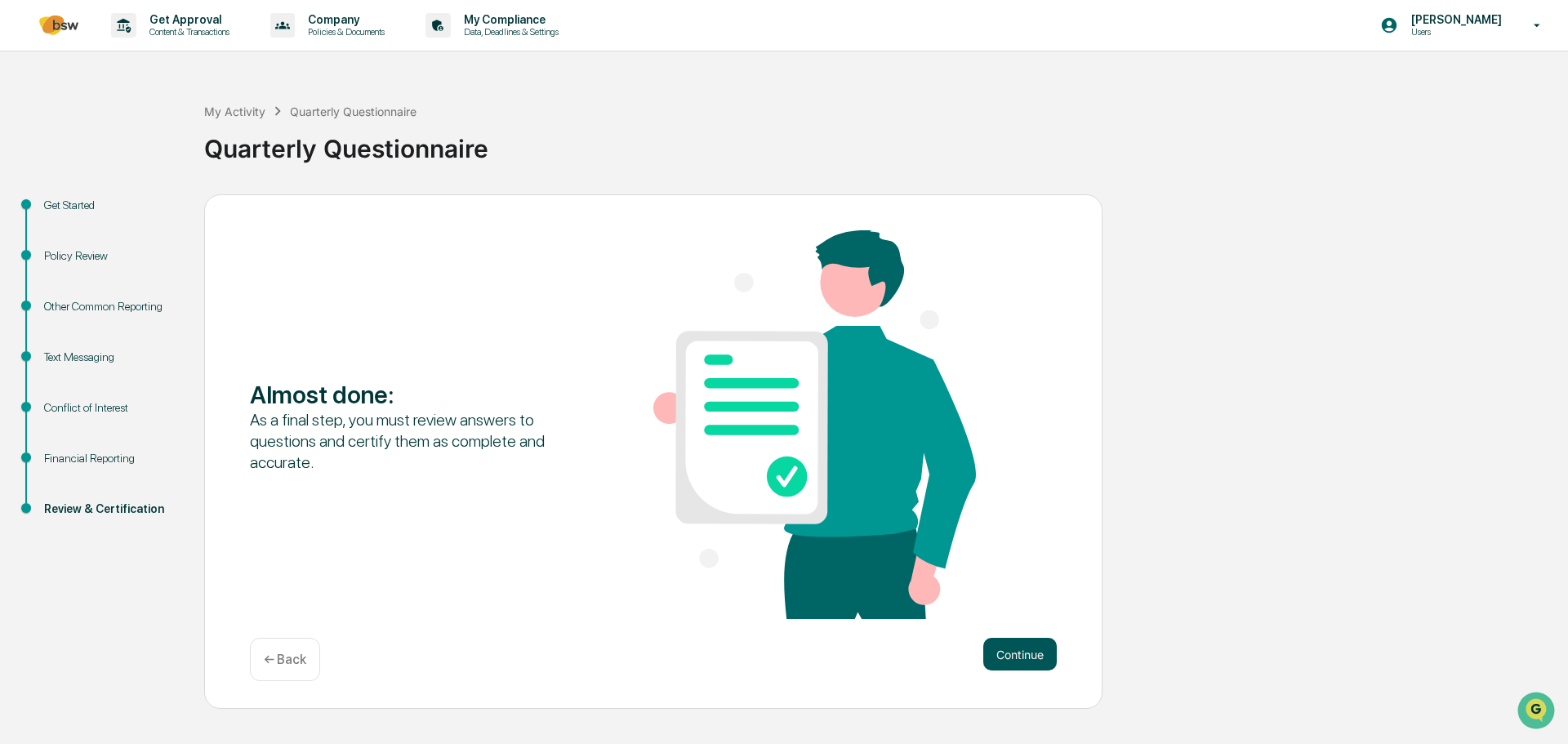
click at [1014, 661] on button "Continue" at bounding box center [1019, 654] width 73 height 33
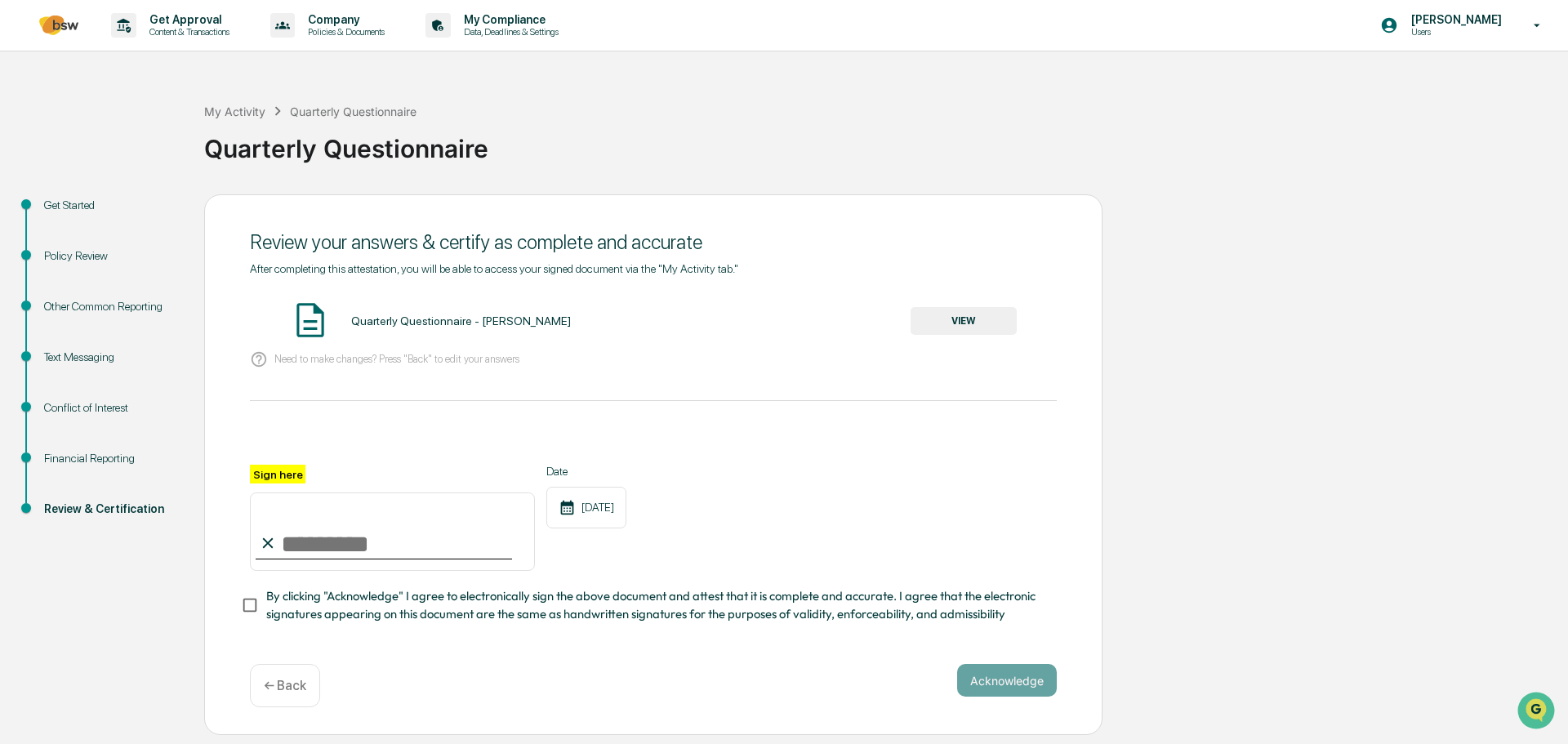
click at [975, 325] on button "VIEW" at bounding box center [963, 321] width 106 height 28
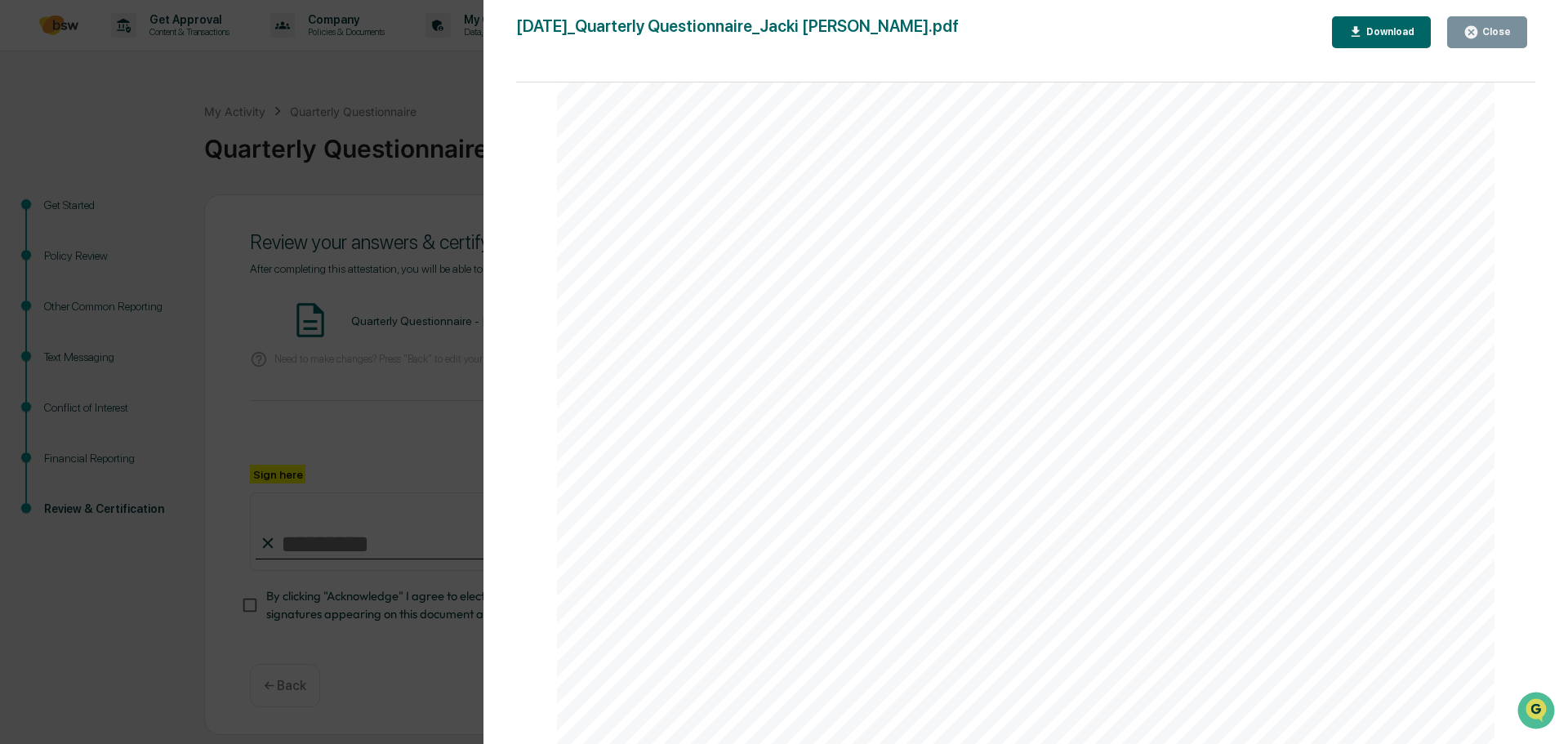
scroll to position [7596, 0]
click at [1528, 27] on div "Close Download" at bounding box center [1434, 32] width 204 height 32
click at [1506, 31] on div "Close" at bounding box center [1495, 31] width 32 height 11
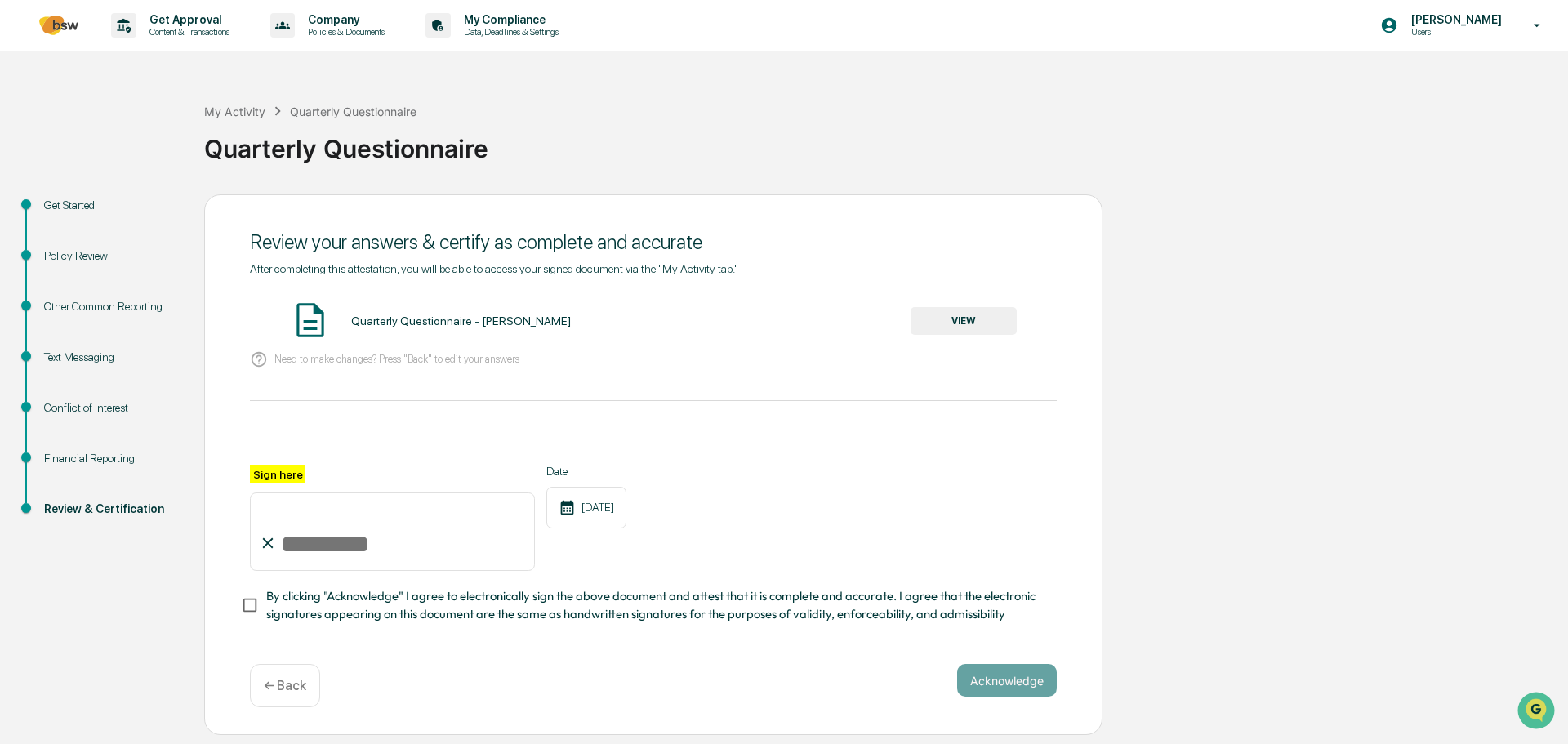
click at [297, 547] on input "Sign here" at bounding box center [392, 531] width 285 height 78
type input "**********"
click at [979, 686] on button "Acknowledge" at bounding box center [1007, 680] width 100 height 33
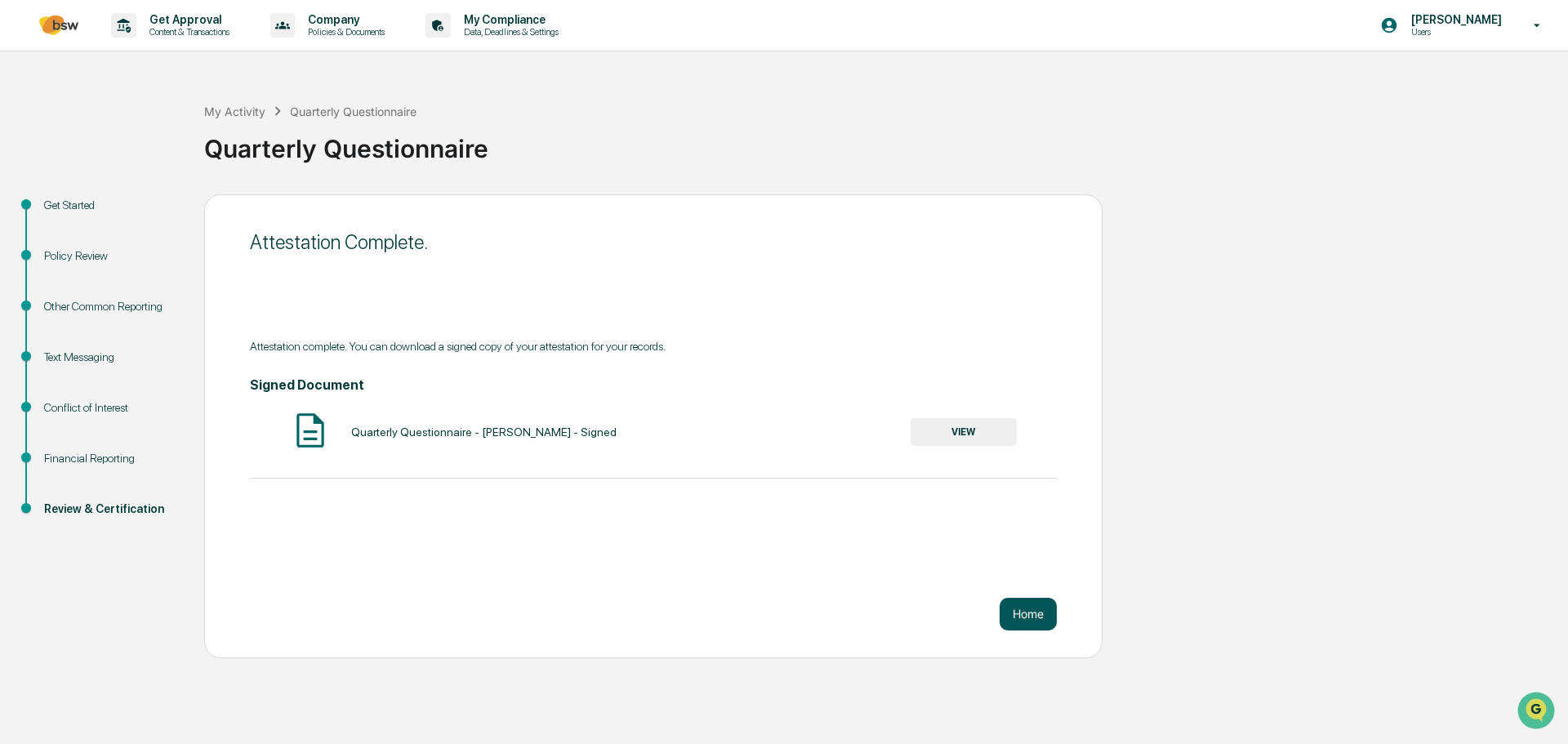
click at [1025, 620] on button "Home" at bounding box center [1028, 614] width 57 height 33
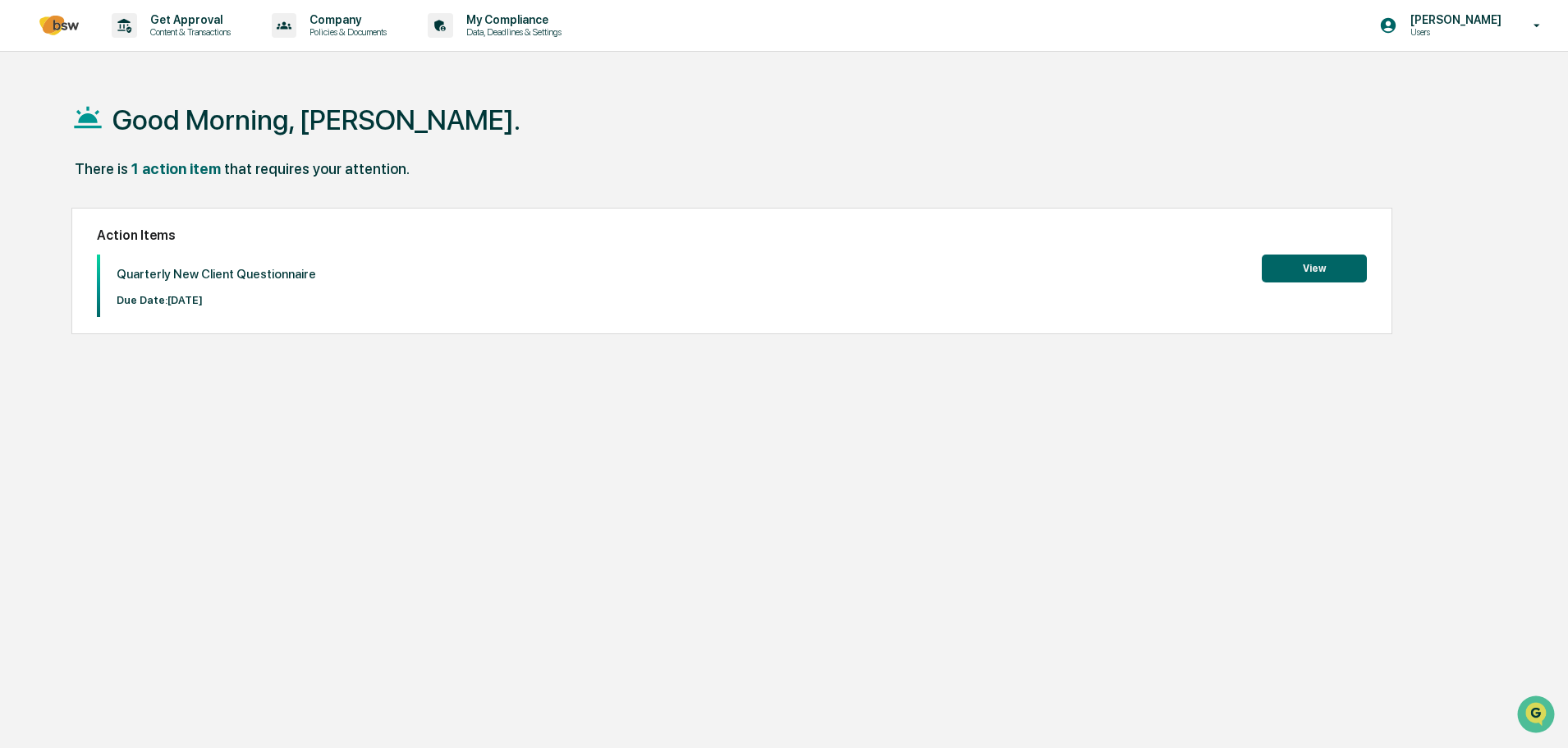
click at [1322, 264] on button "View" at bounding box center [1314, 269] width 105 height 28
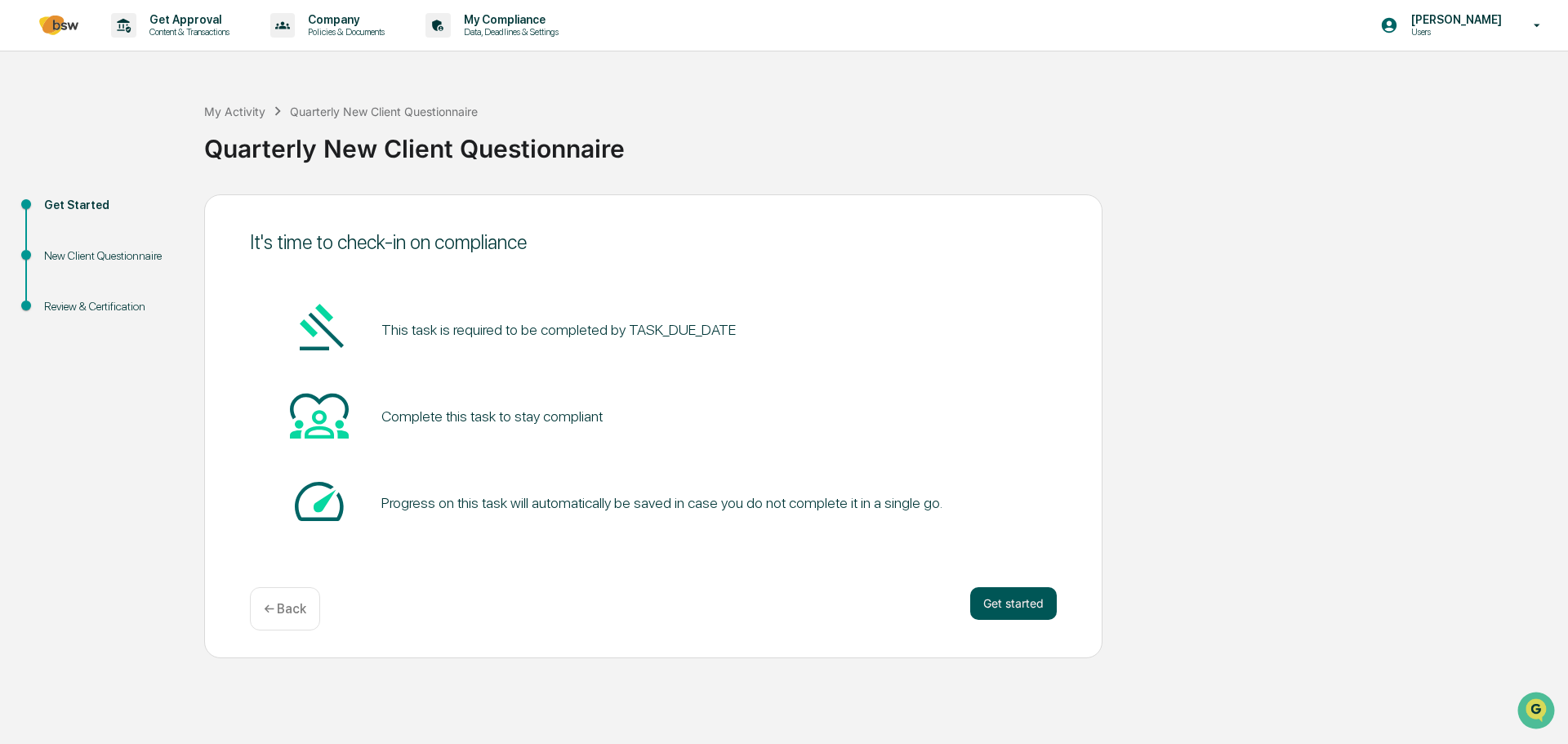
click at [1001, 597] on button "Get started" at bounding box center [1013, 603] width 86 height 33
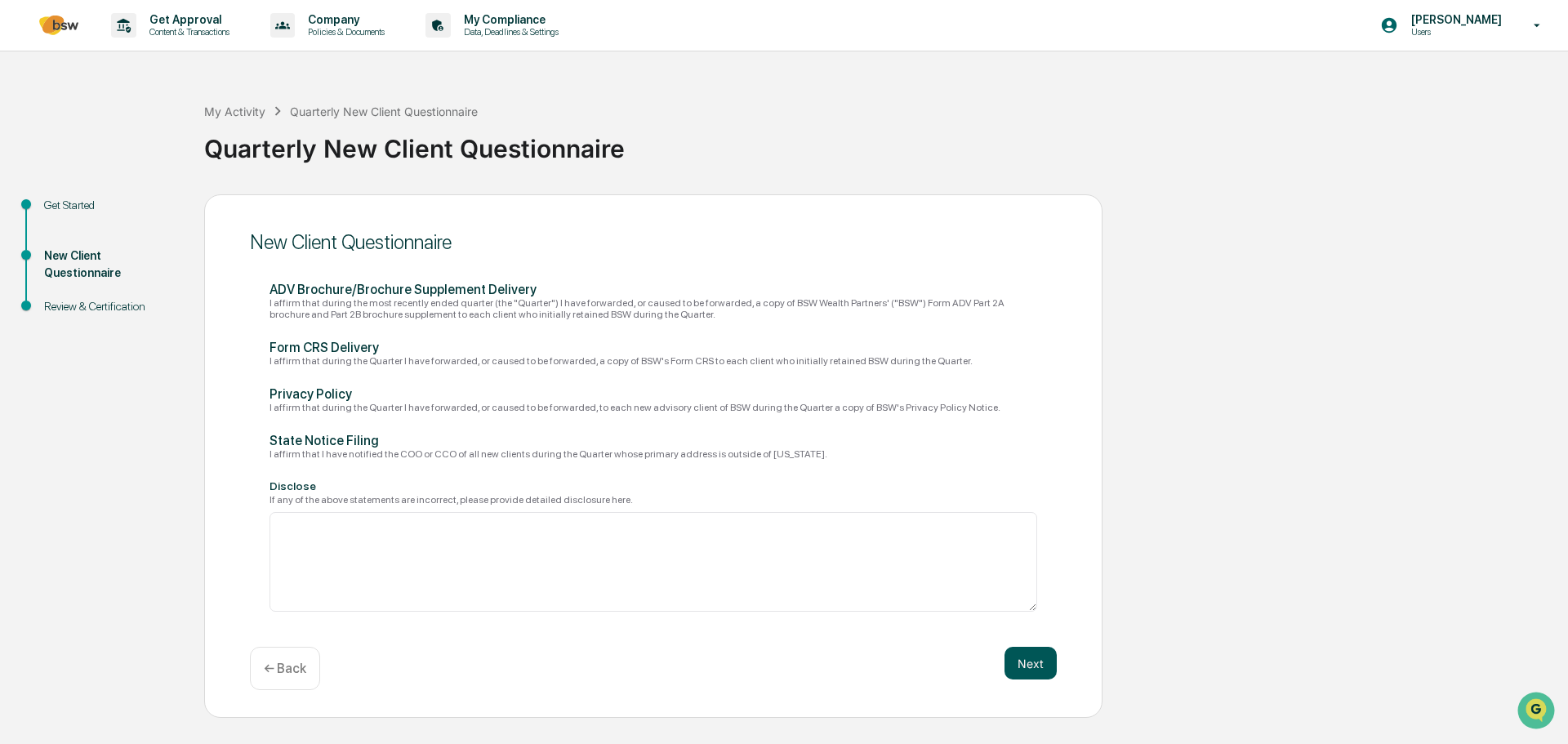
click at [1040, 669] on button "Next" at bounding box center [1031, 663] width 53 height 33
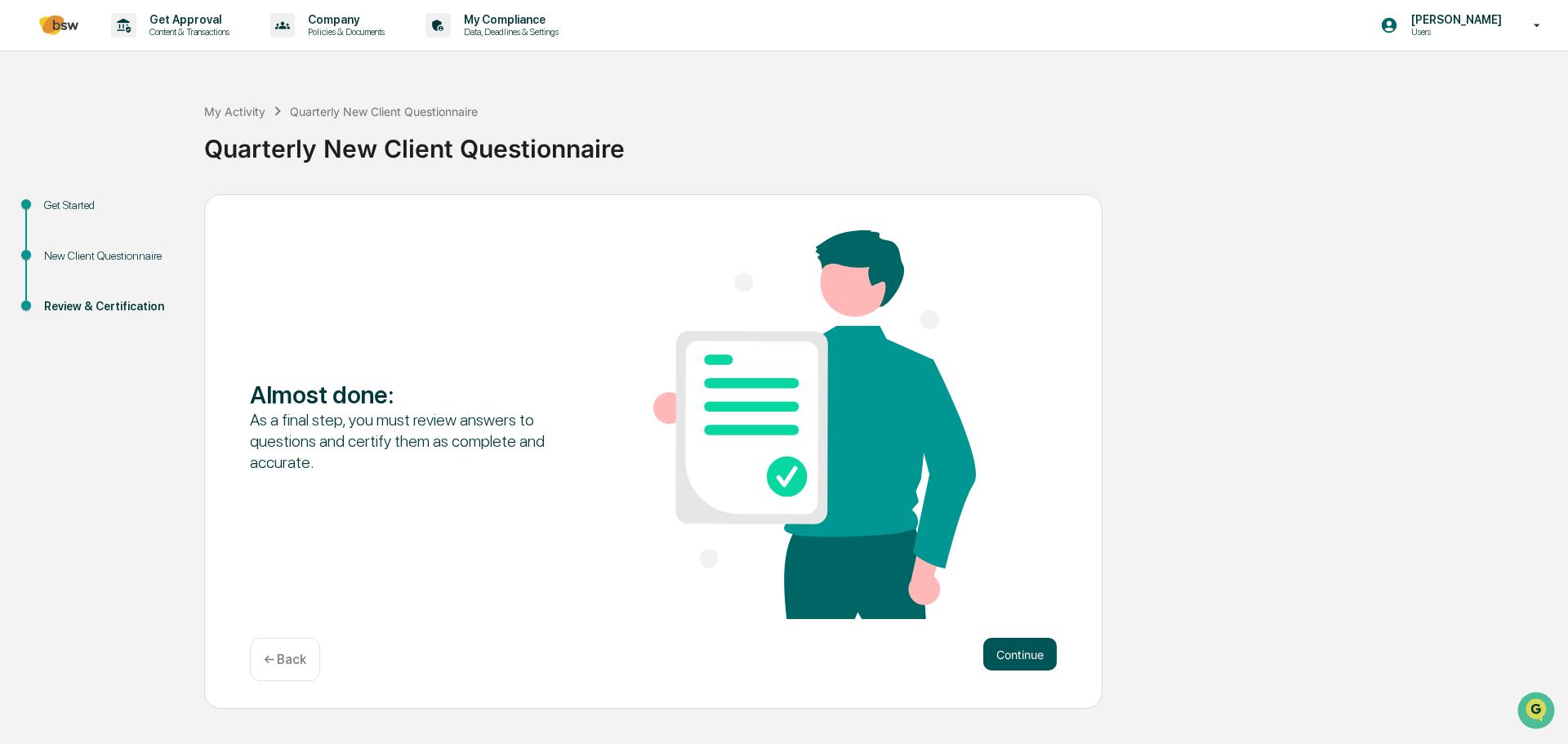
click at [1025, 664] on button "Continue" at bounding box center [1019, 654] width 73 height 33
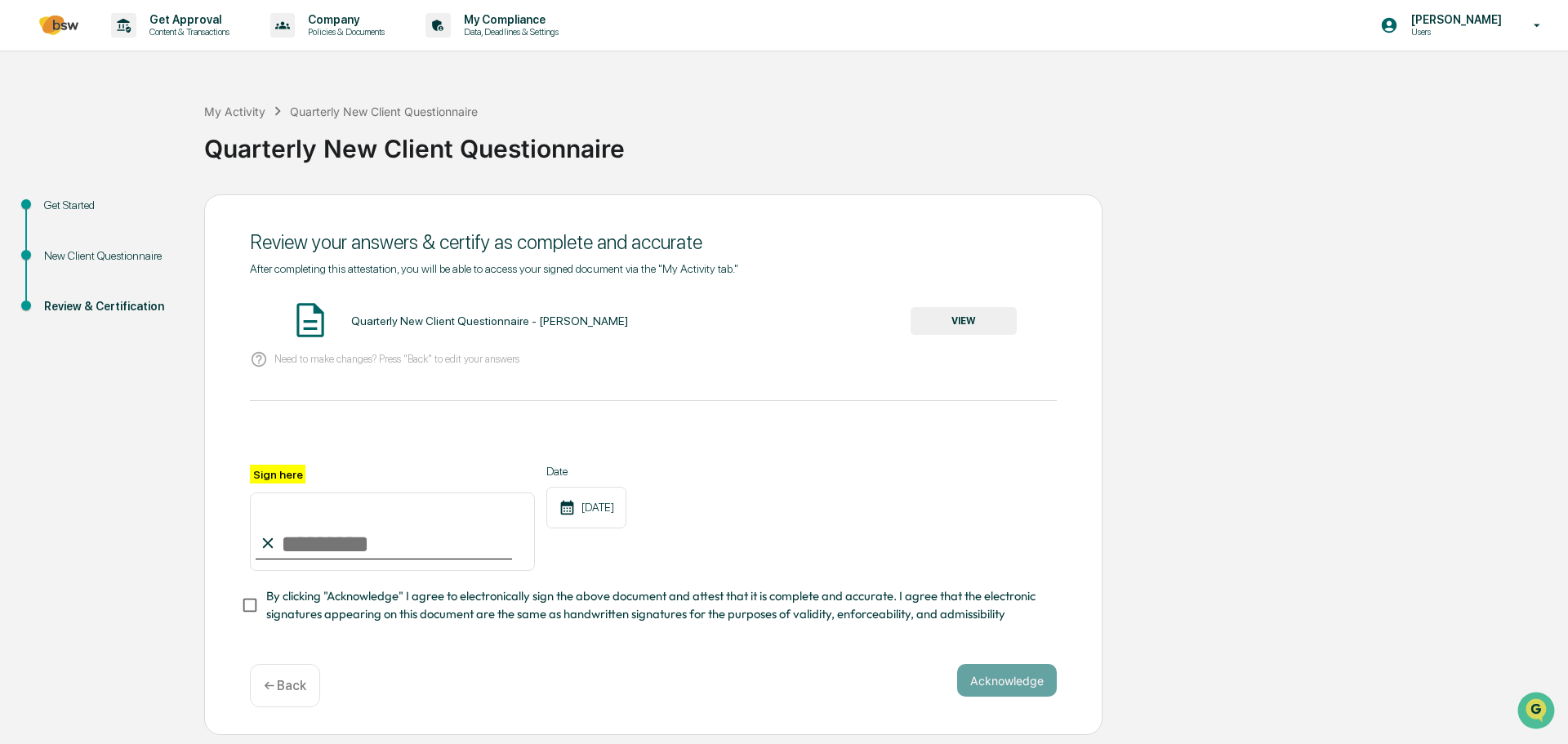
click at [965, 325] on button "VIEW" at bounding box center [963, 321] width 106 height 28
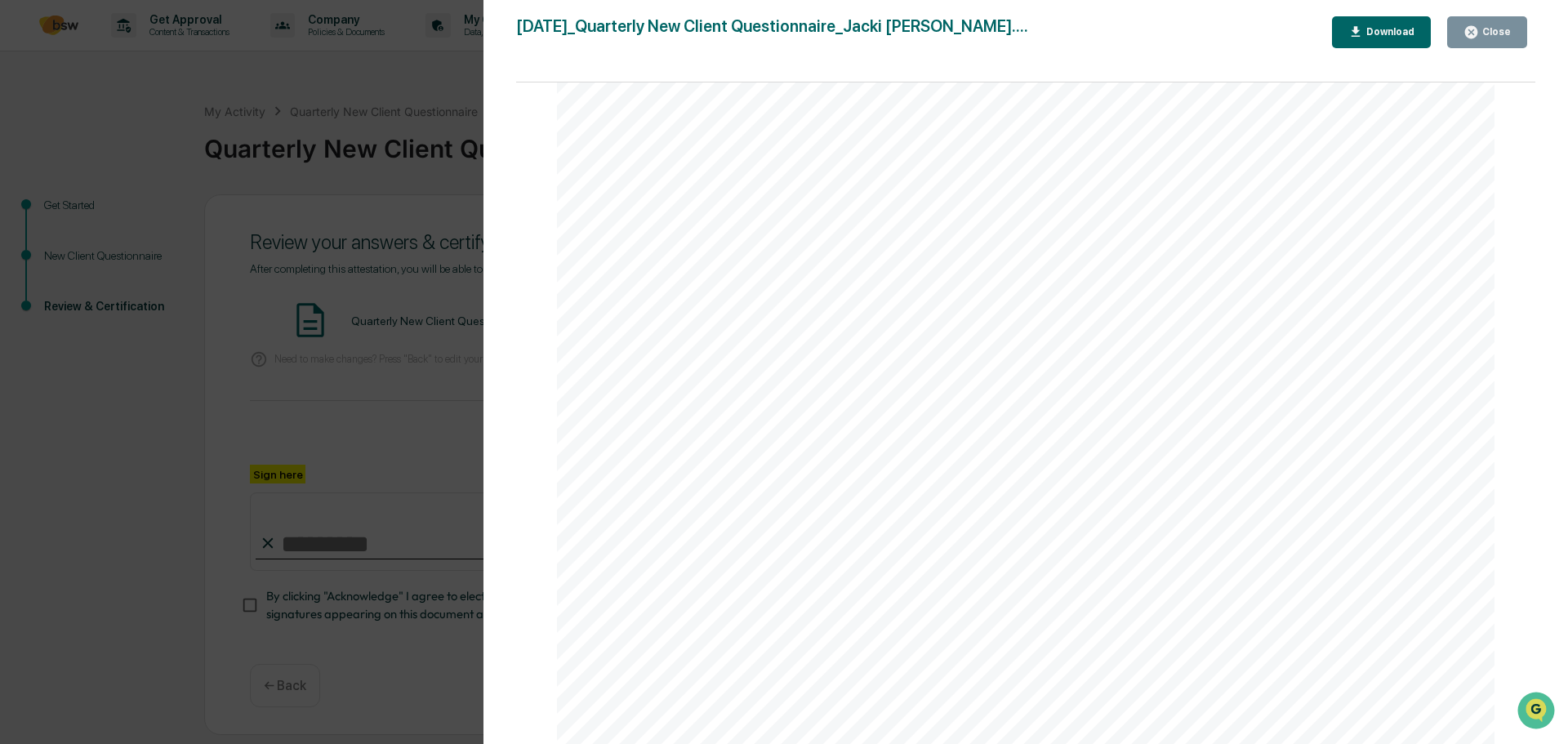
scroll to position [2080, 0]
click at [1517, 30] on button "Close" at bounding box center [1487, 32] width 80 height 32
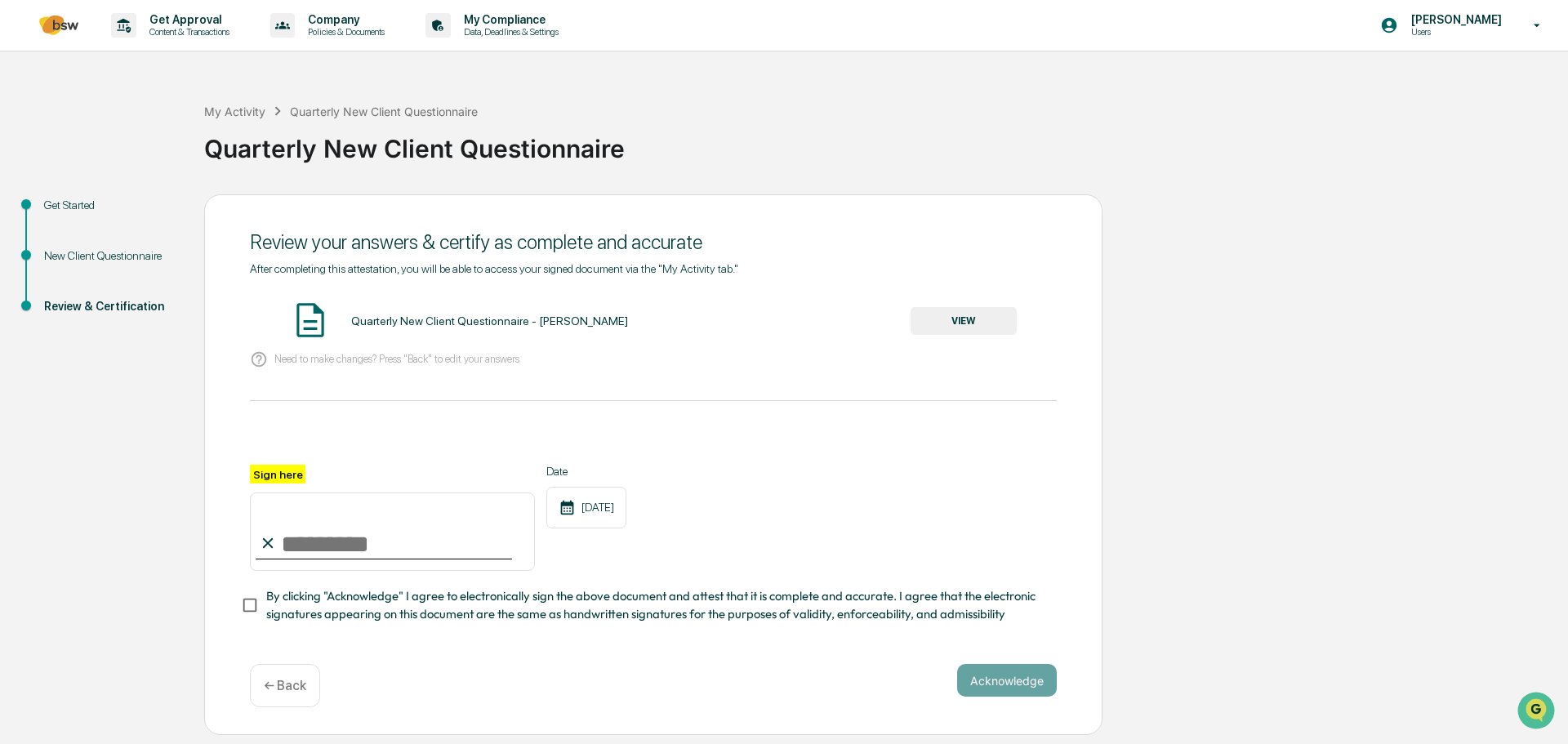
click at [313, 547] on input "Sign here" at bounding box center [392, 531] width 285 height 78
type input "**********"
click at [997, 682] on button "Acknowledge" at bounding box center [1007, 680] width 100 height 33
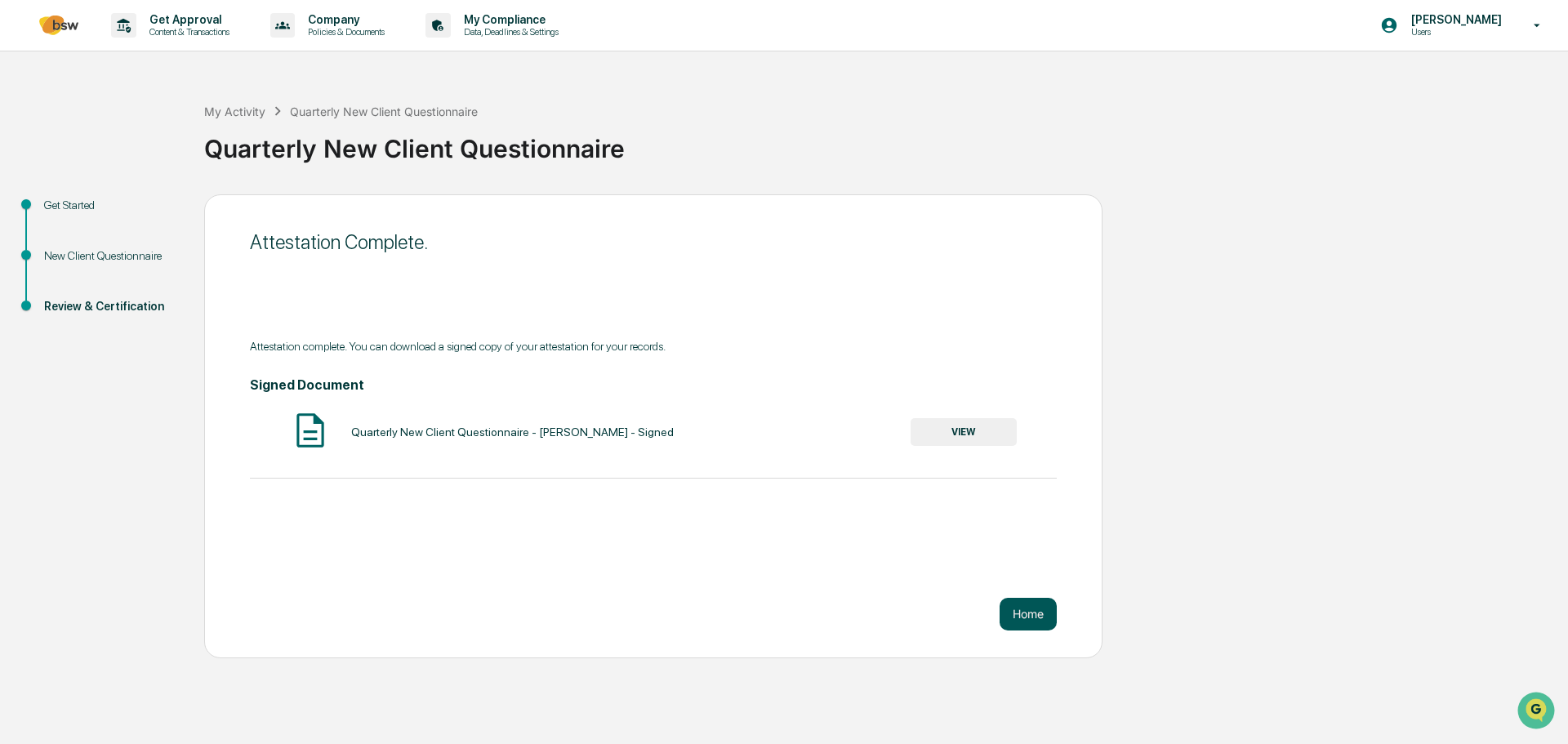
click at [1038, 611] on button "Home" at bounding box center [1028, 614] width 57 height 33
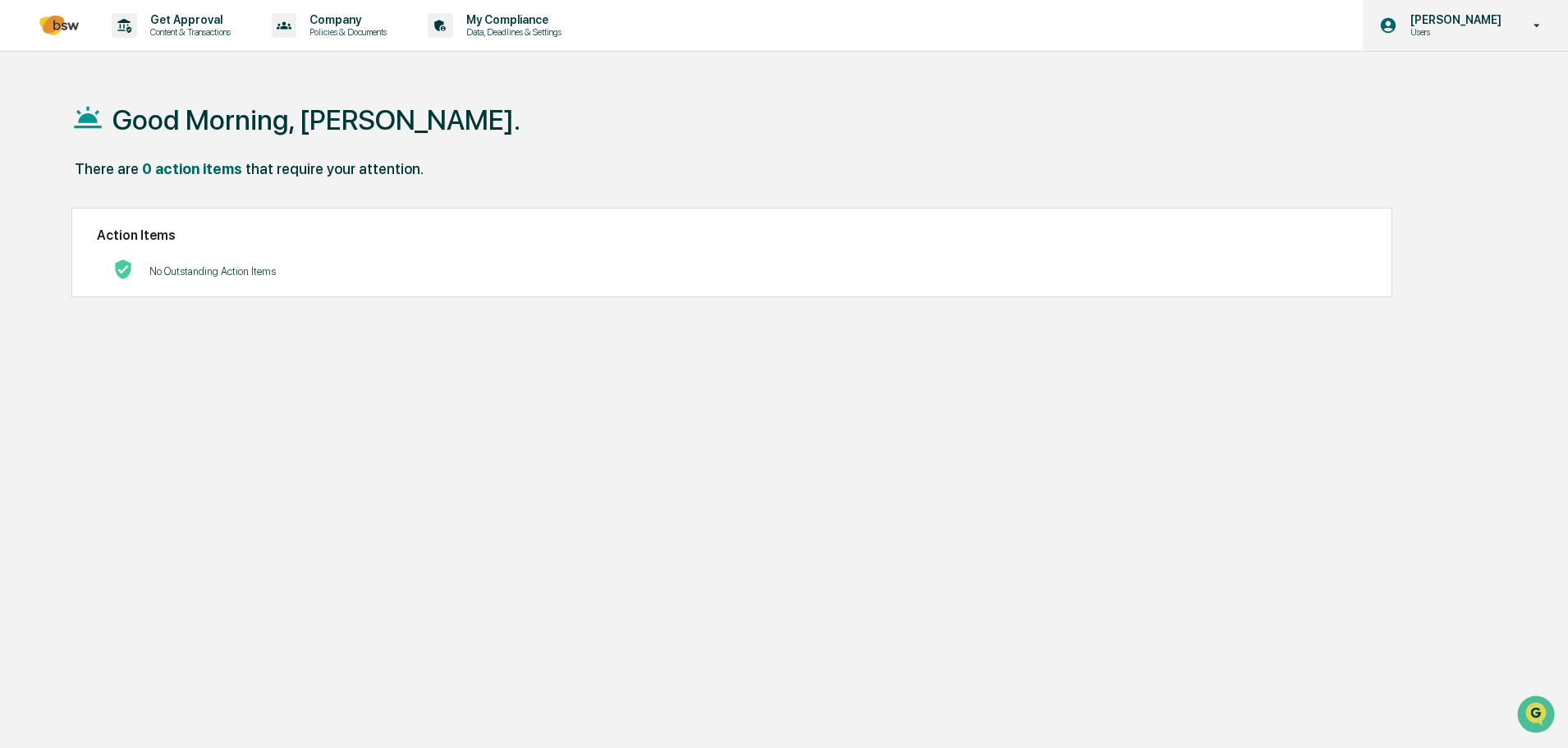
click at [1526, 31] on icon at bounding box center [1537, 26] width 29 height 16
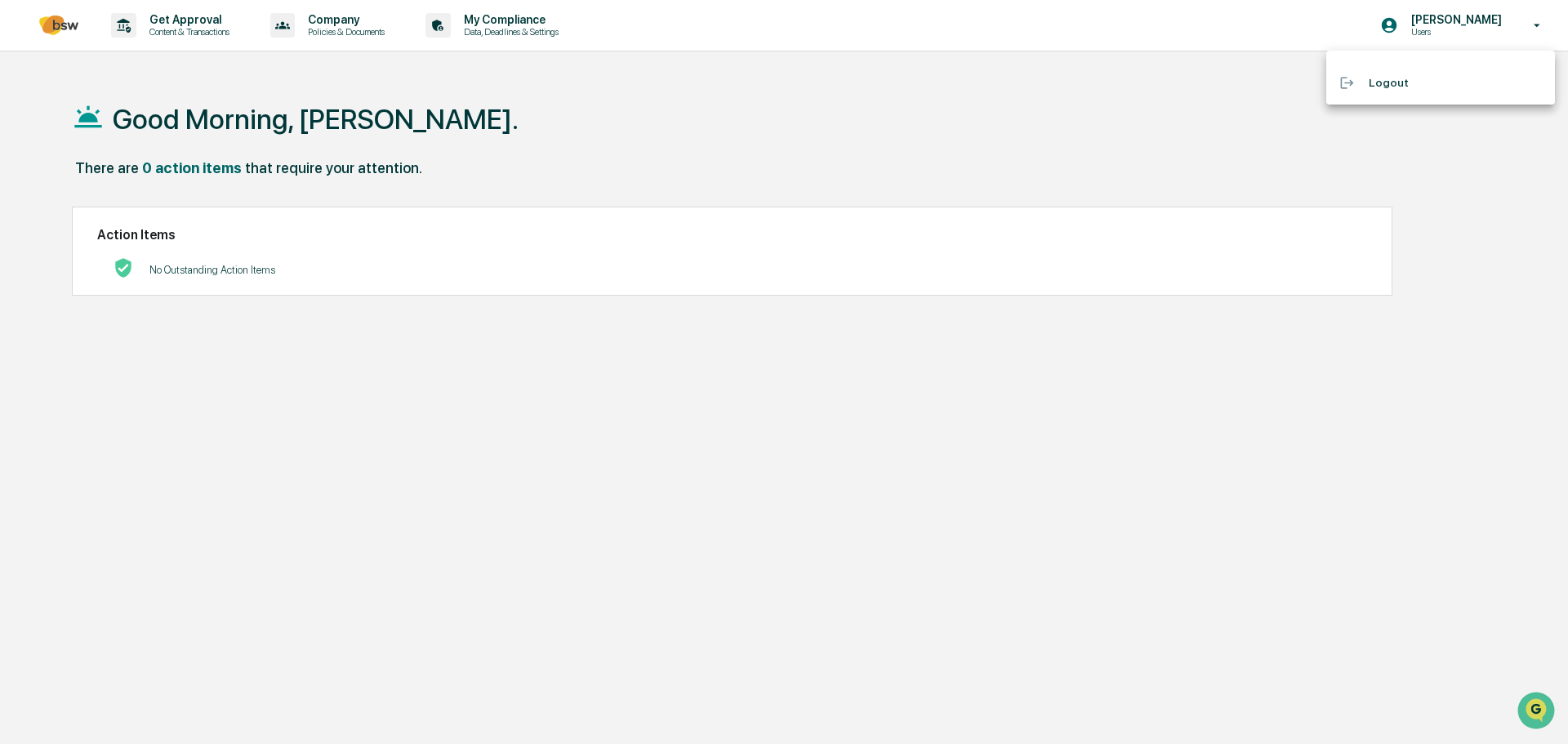
click at [1393, 84] on li "Logout" at bounding box center [1440, 83] width 229 height 30
